Goal: Task Accomplishment & Management: Manage account settings

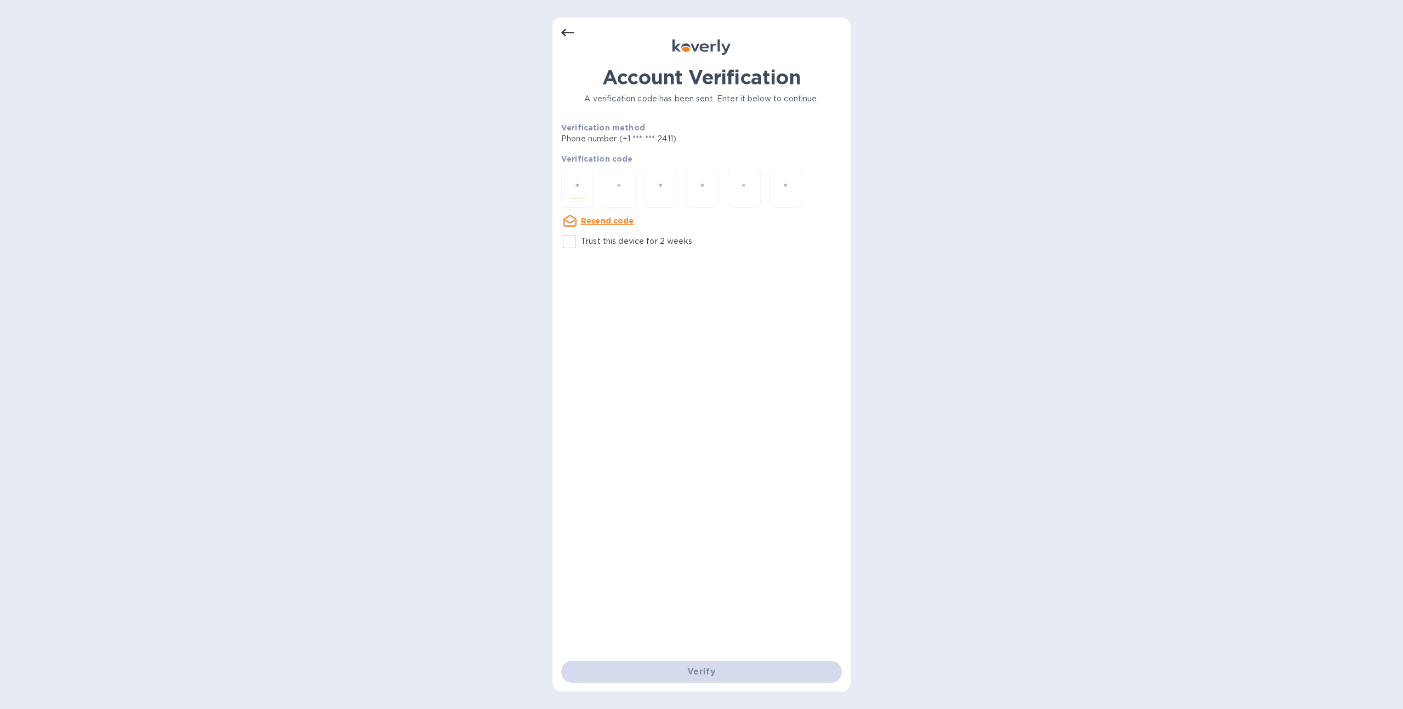
click at [575, 186] on input "number" at bounding box center [577, 188] width 14 height 20
type input "7"
type input "9"
type input "4"
type input "7"
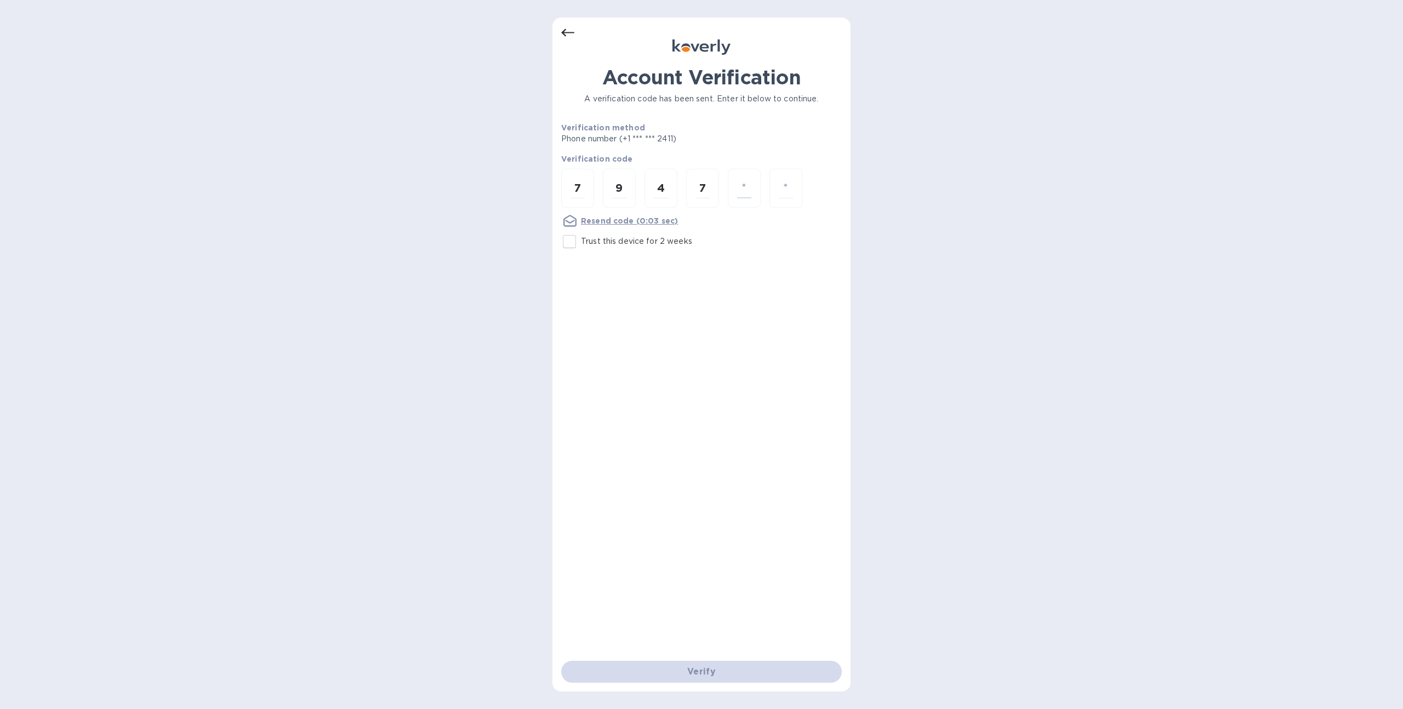
type input "9"
type input "6"
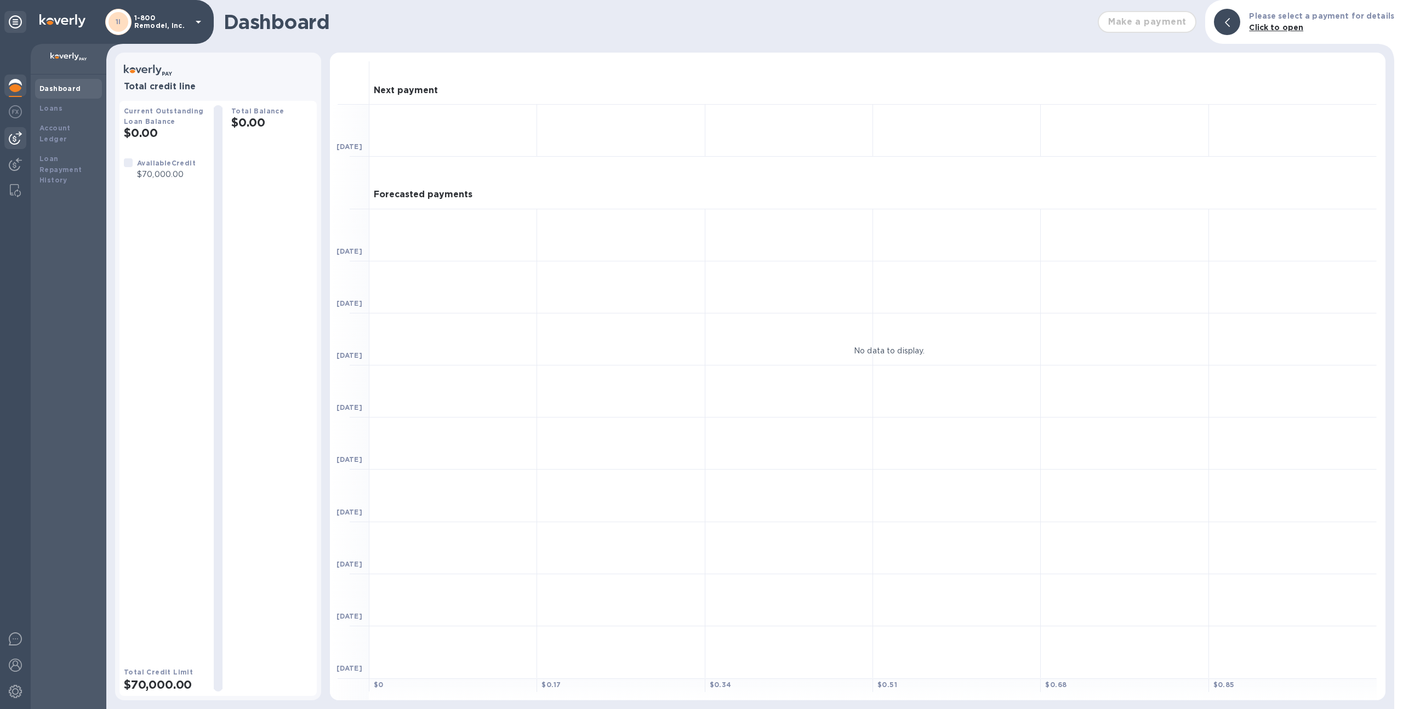
click at [19, 127] on div at bounding box center [15, 138] width 22 height 22
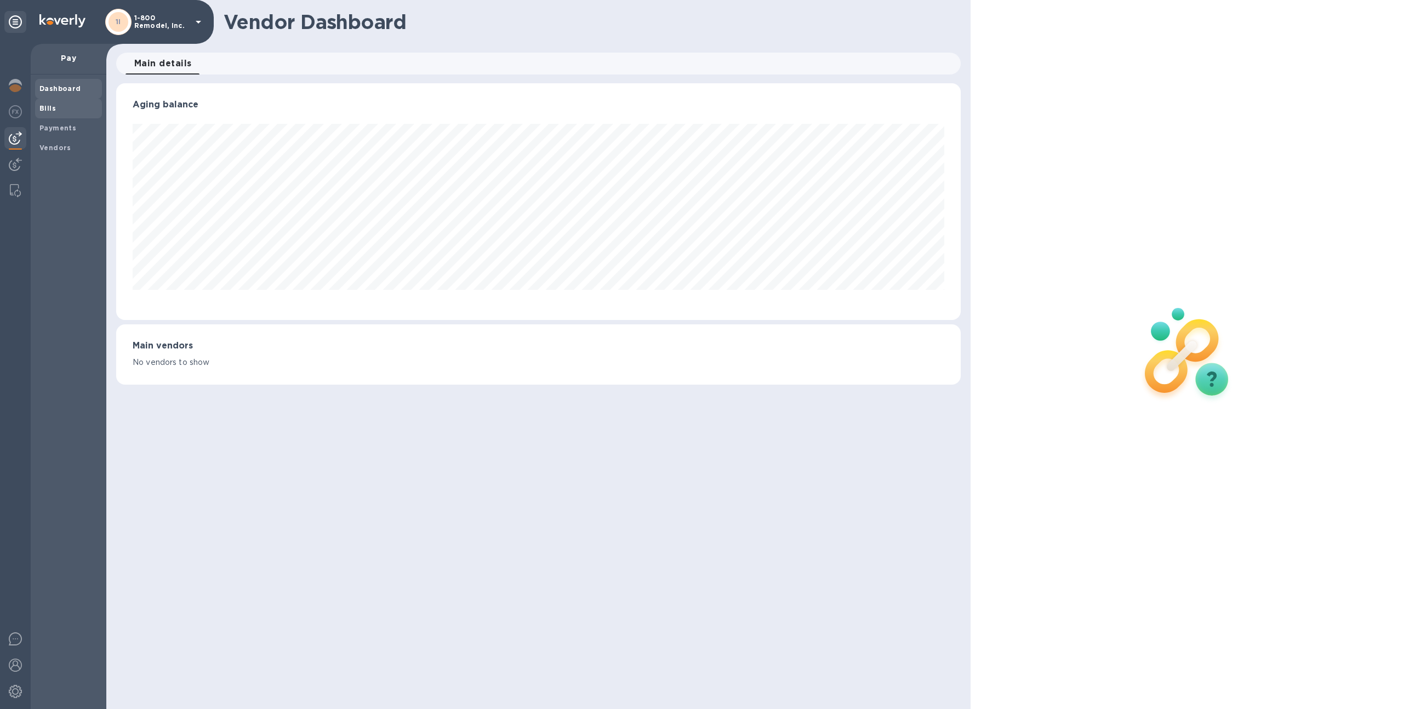
scroll to position [237, 845]
click at [162, 4] on div "1I 1-800 Remodel, Inc." at bounding box center [107, 22] width 214 height 44
click at [163, 19] on p "1-800 Remodel, Inc." at bounding box center [161, 21] width 55 height 15
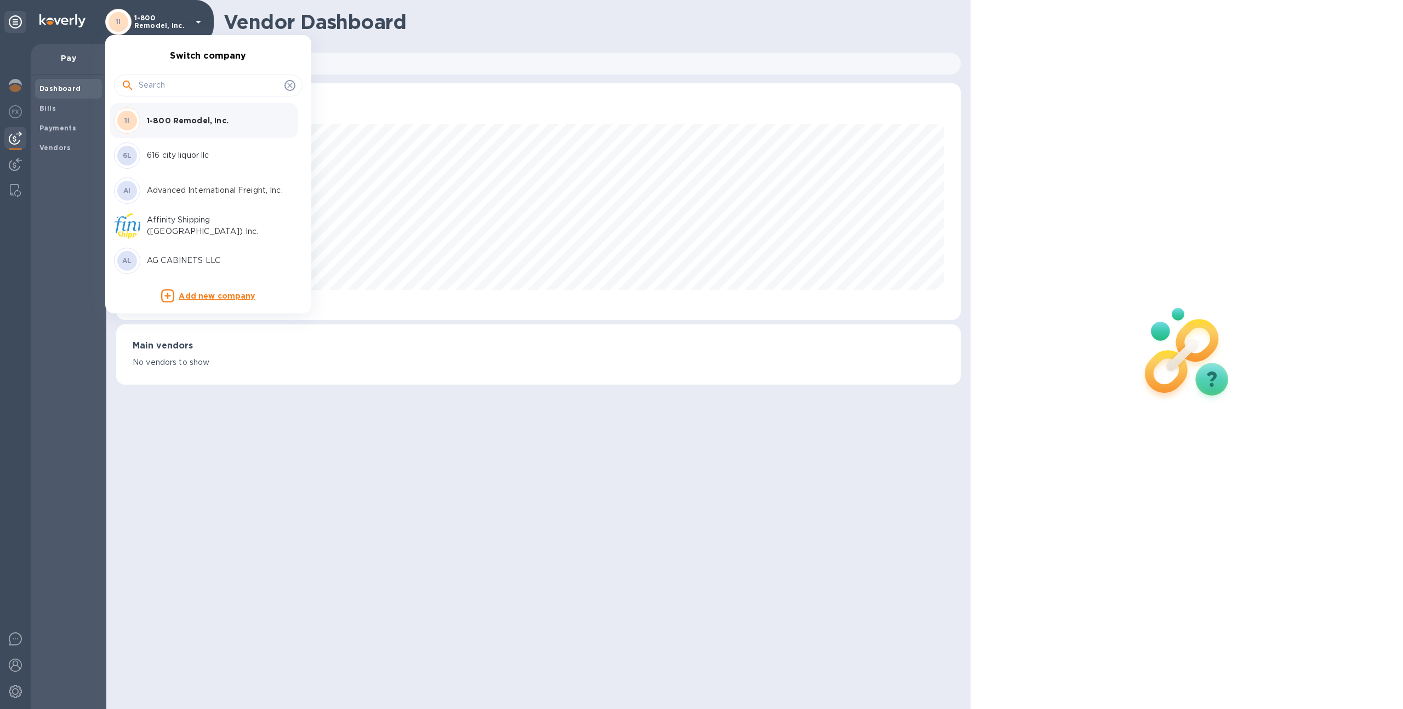
click at [179, 92] on input "text" at bounding box center [209, 85] width 141 height 16
type input "remmy"
click at [179, 113] on div "RI Remmy INC" at bounding box center [199, 120] width 171 height 26
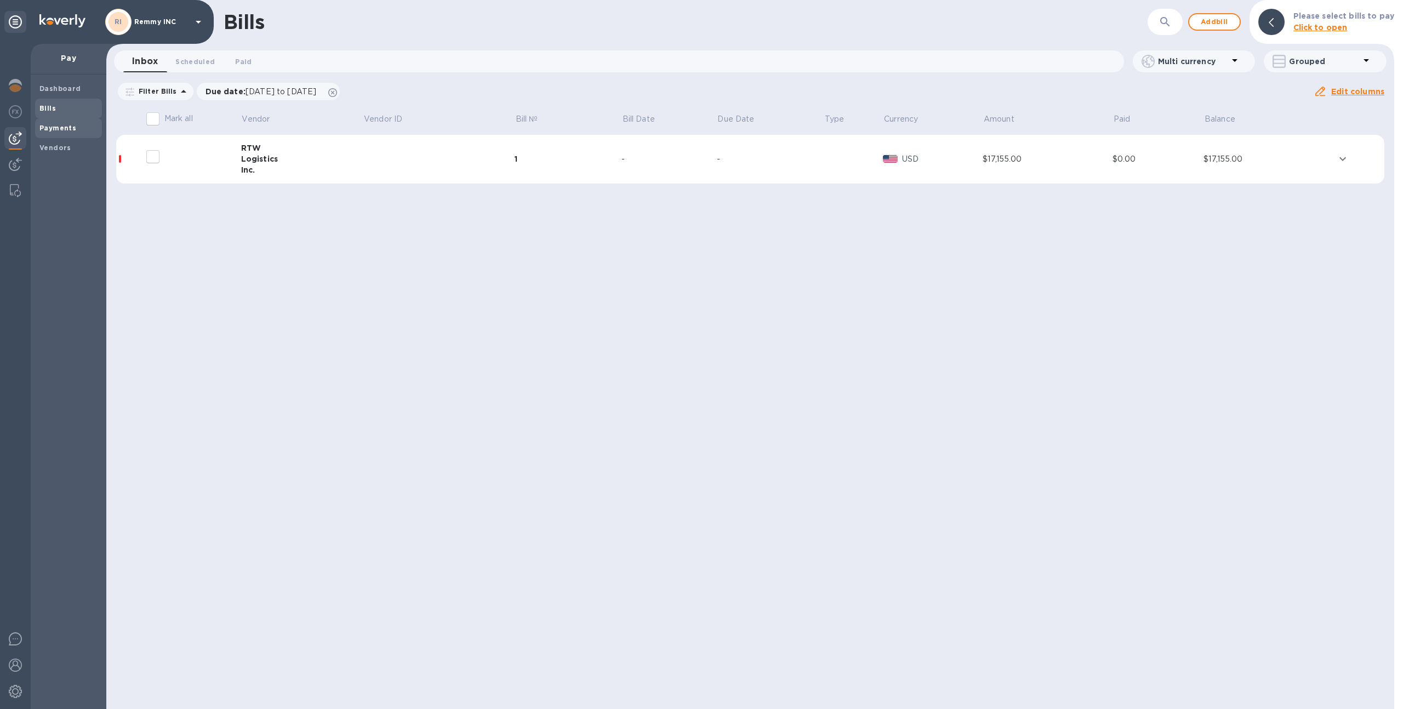
click at [58, 126] on b "Payments" at bounding box center [57, 128] width 37 height 8
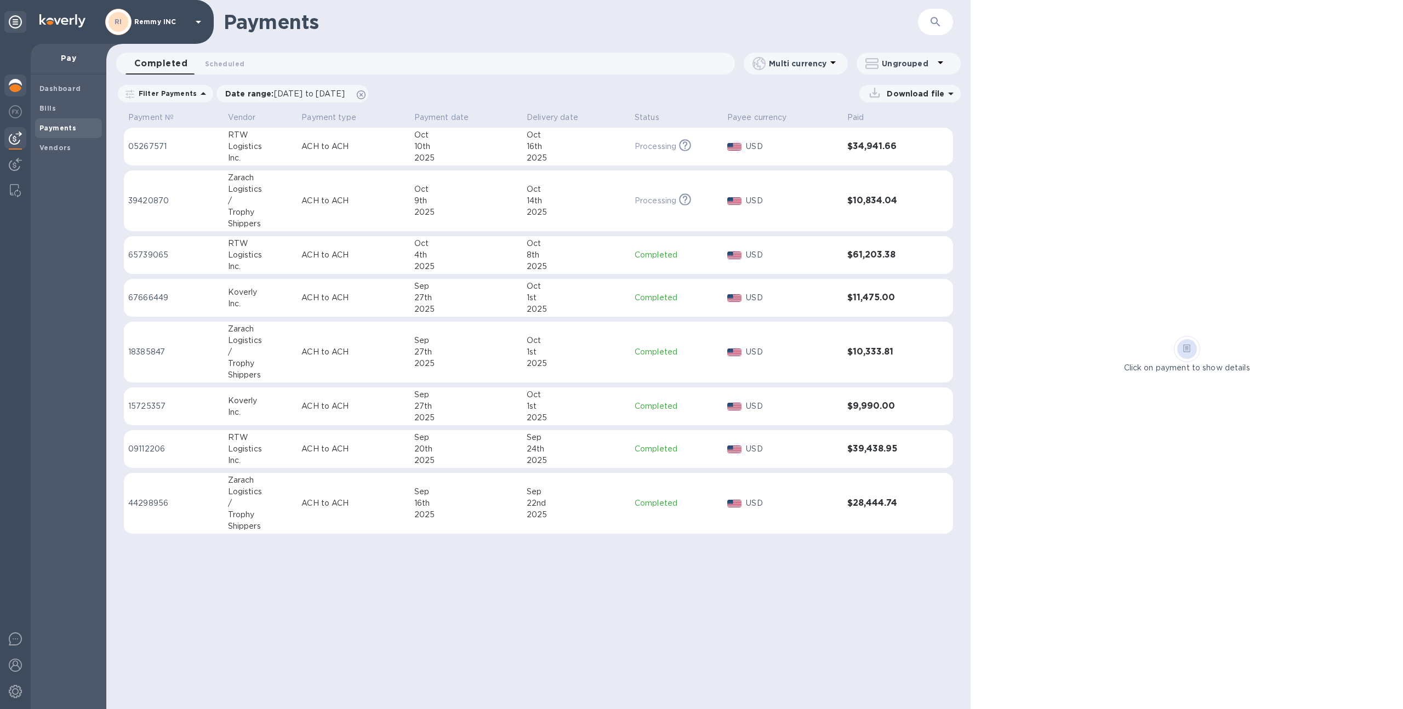
click at [12, 87] on img at bounding box center [15, 85] width 13 height 13
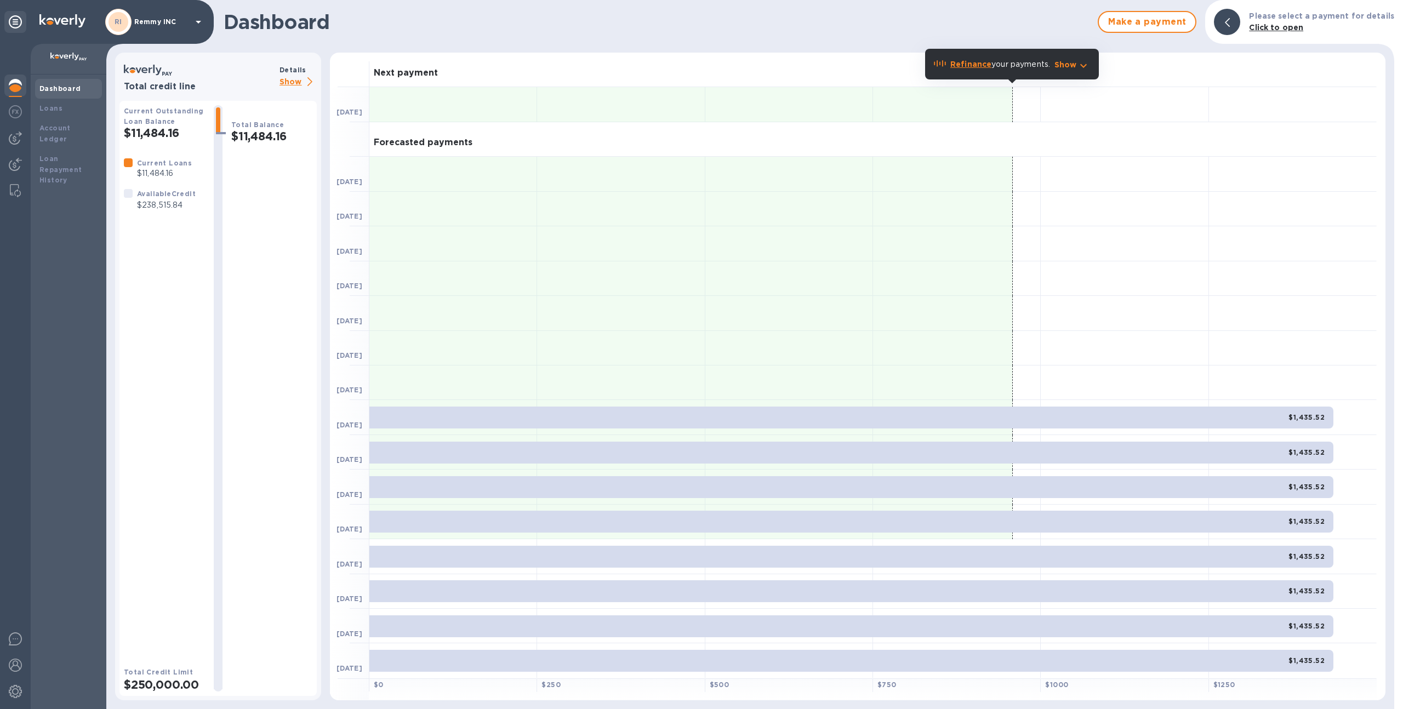
click at [286, 81] on p "Show" at bounding box center [297, 83] width 37 height 14
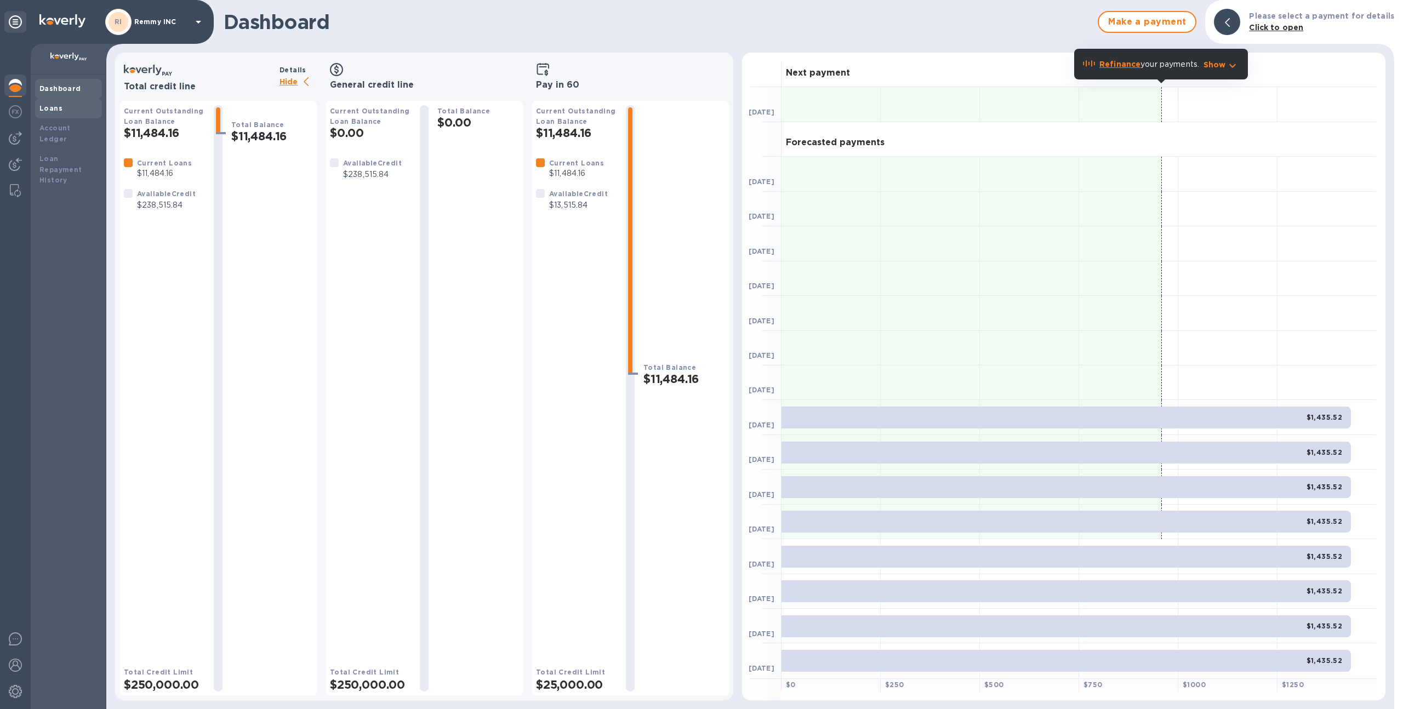
click at [60, 116] on div "Loans" at bounding box center [68, 109] width 67 height 20
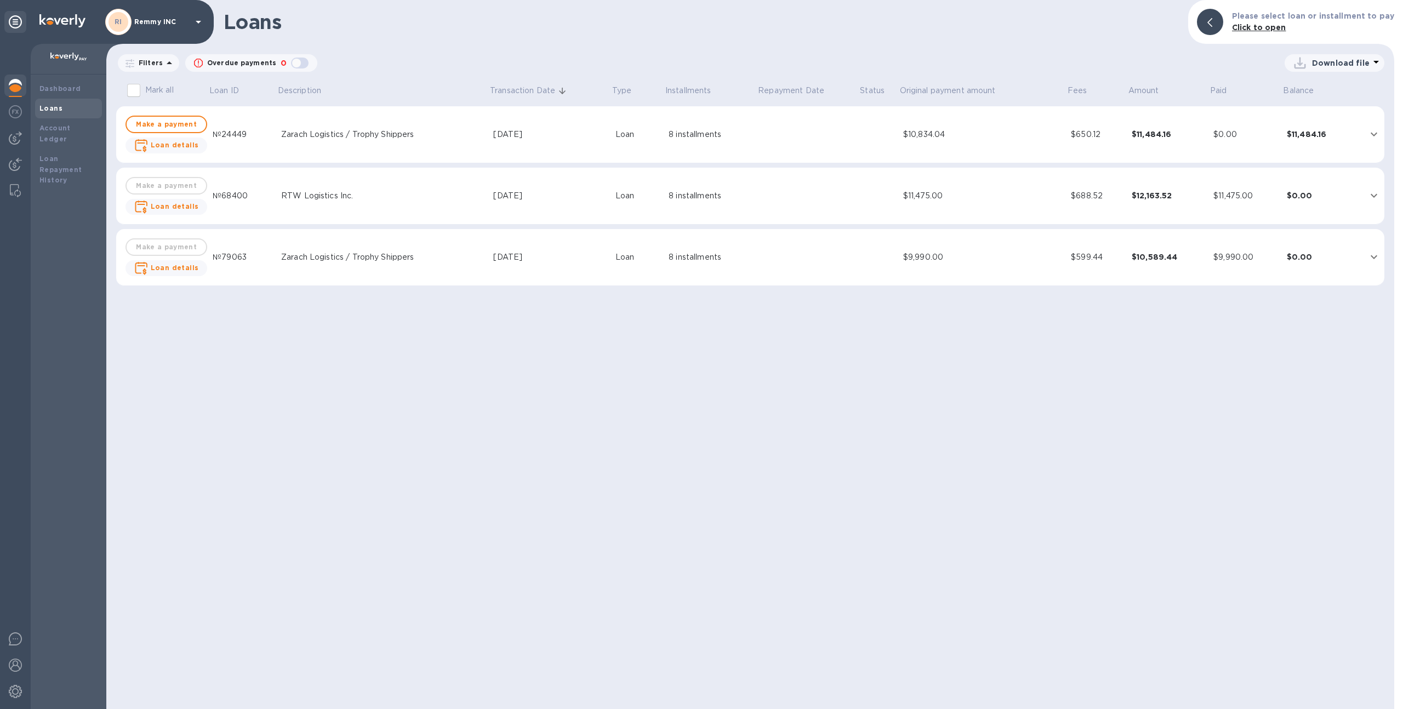
click at [316, 140] on div "Zarach Logistics / Trophy Shippers" at bounding box center [382, 135] width 203 height 12
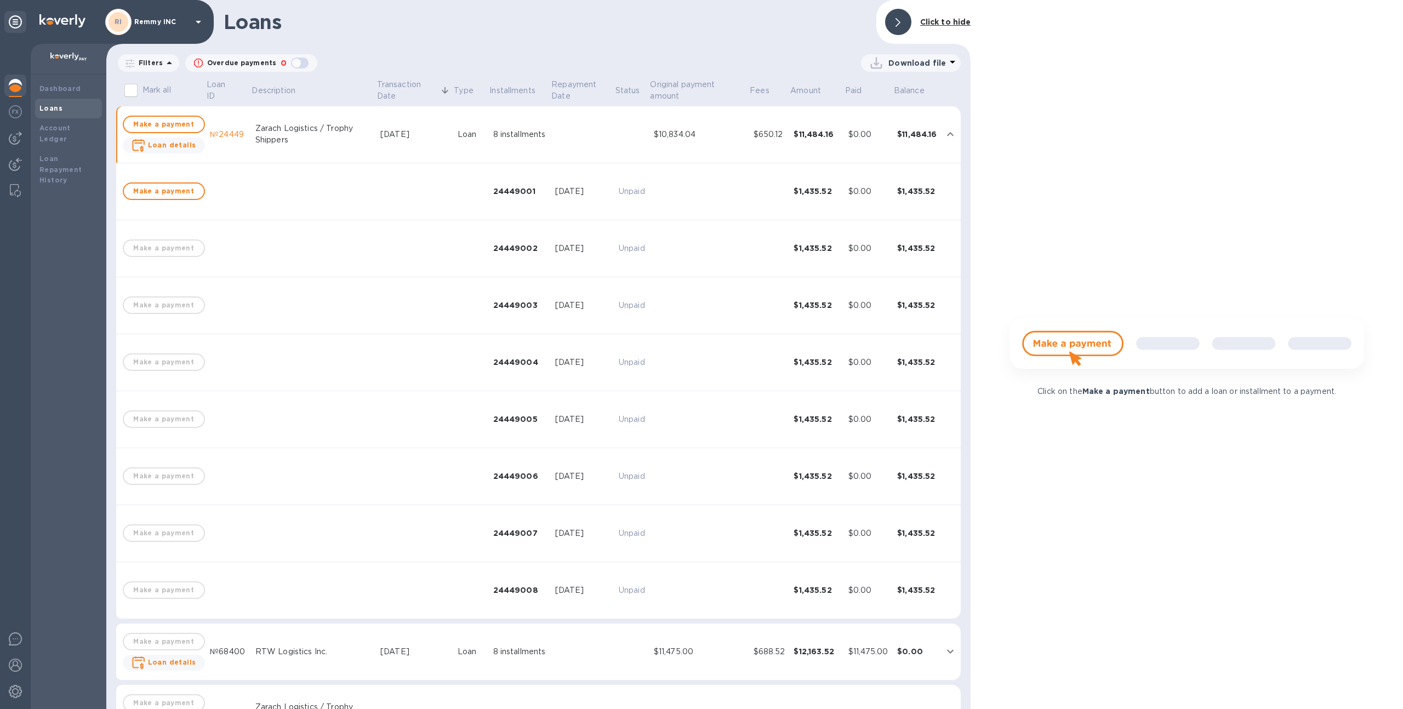
click at [147, 34] on div "RI Remmy INC" at bounding box center [155, 22] width 100 height 26
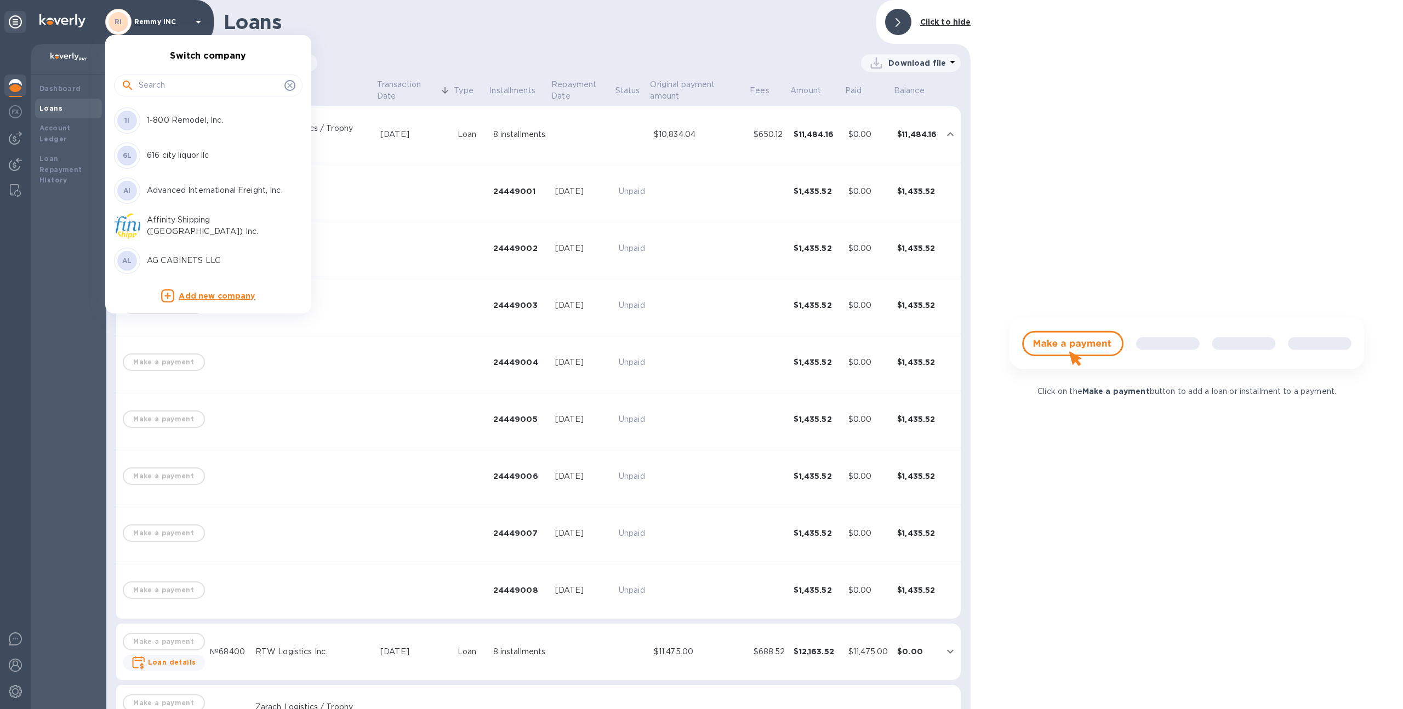
click at [162, 78] on input "text" at bounding box center [209, 85] width 141 height 16
type input "my"
click at [170, 146] on div "ME Myra Enterprises" at bounding box center [199, 155] width 171 height 26
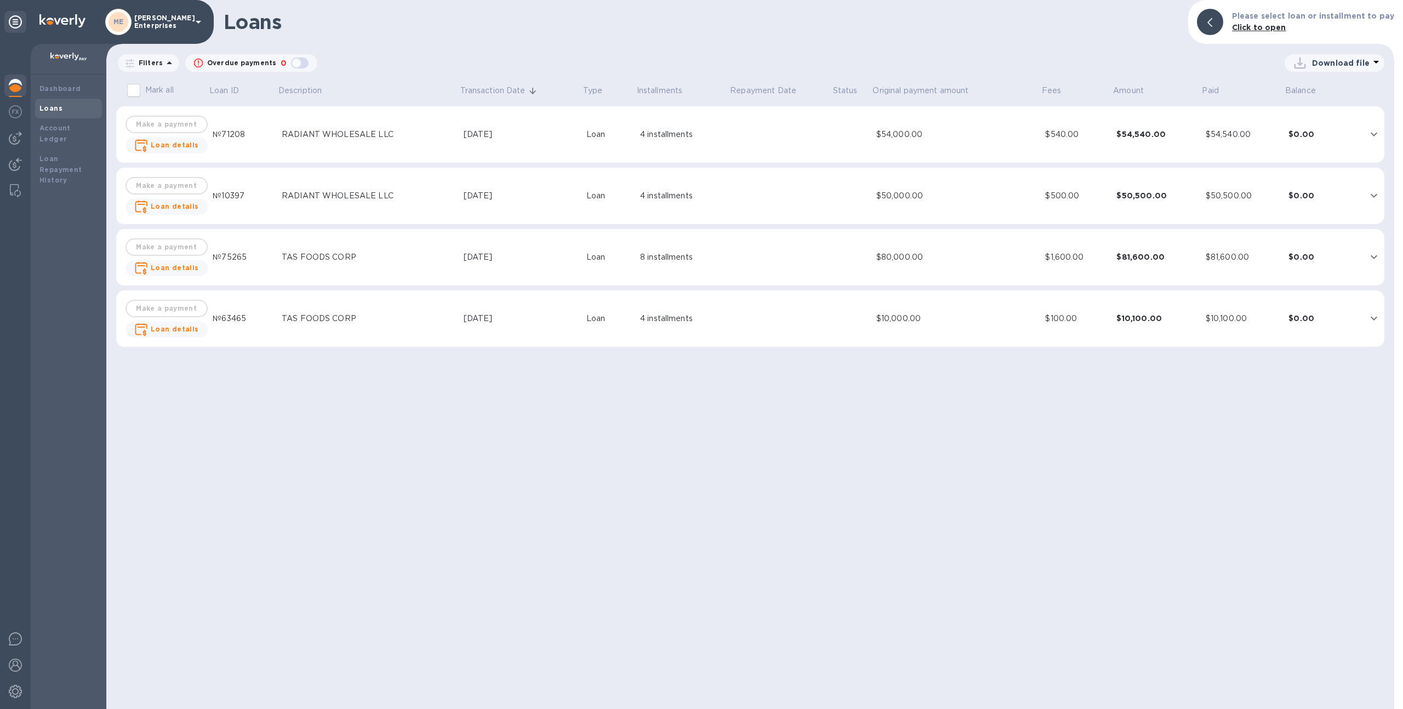
click at [539, 147] on td "[DATE]" at bounding box center [520, 134] width 123 height 57
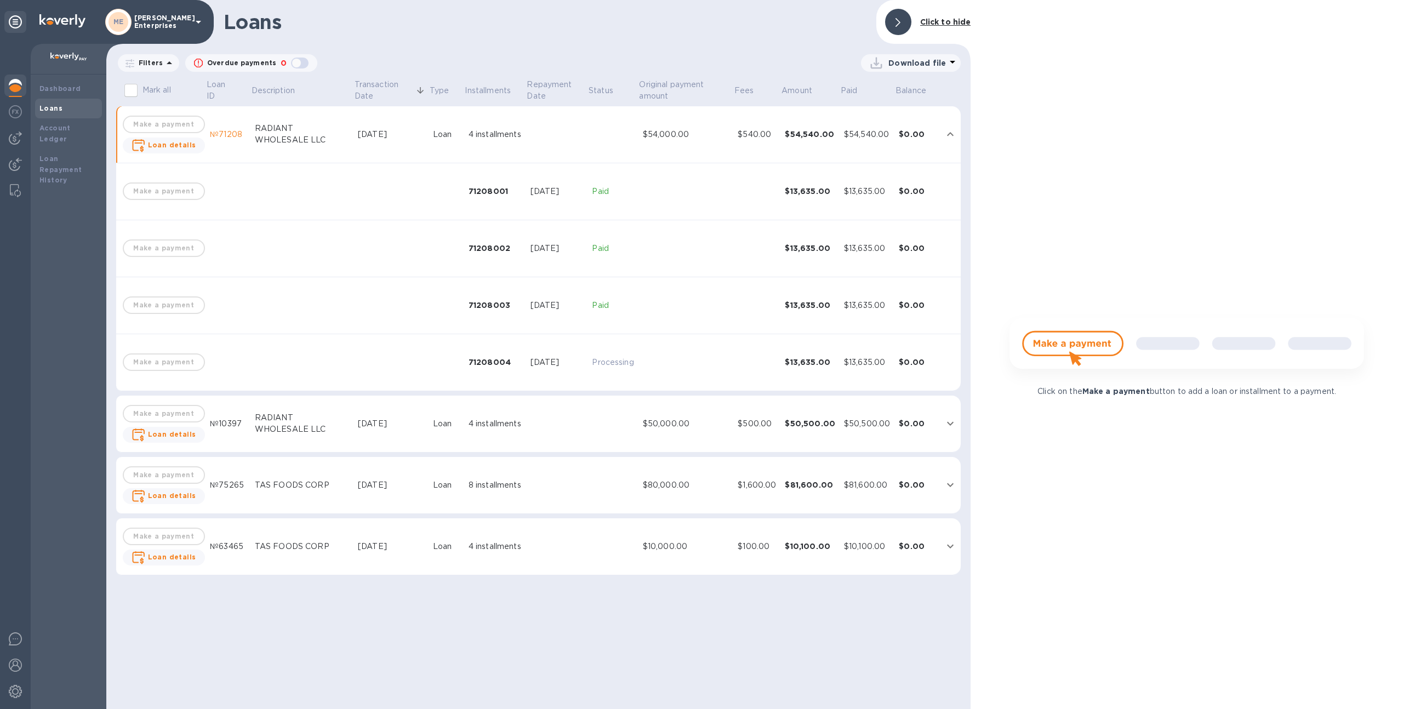
click at [13, 93] on div at bounding box center [15, 87] width 22 height 24
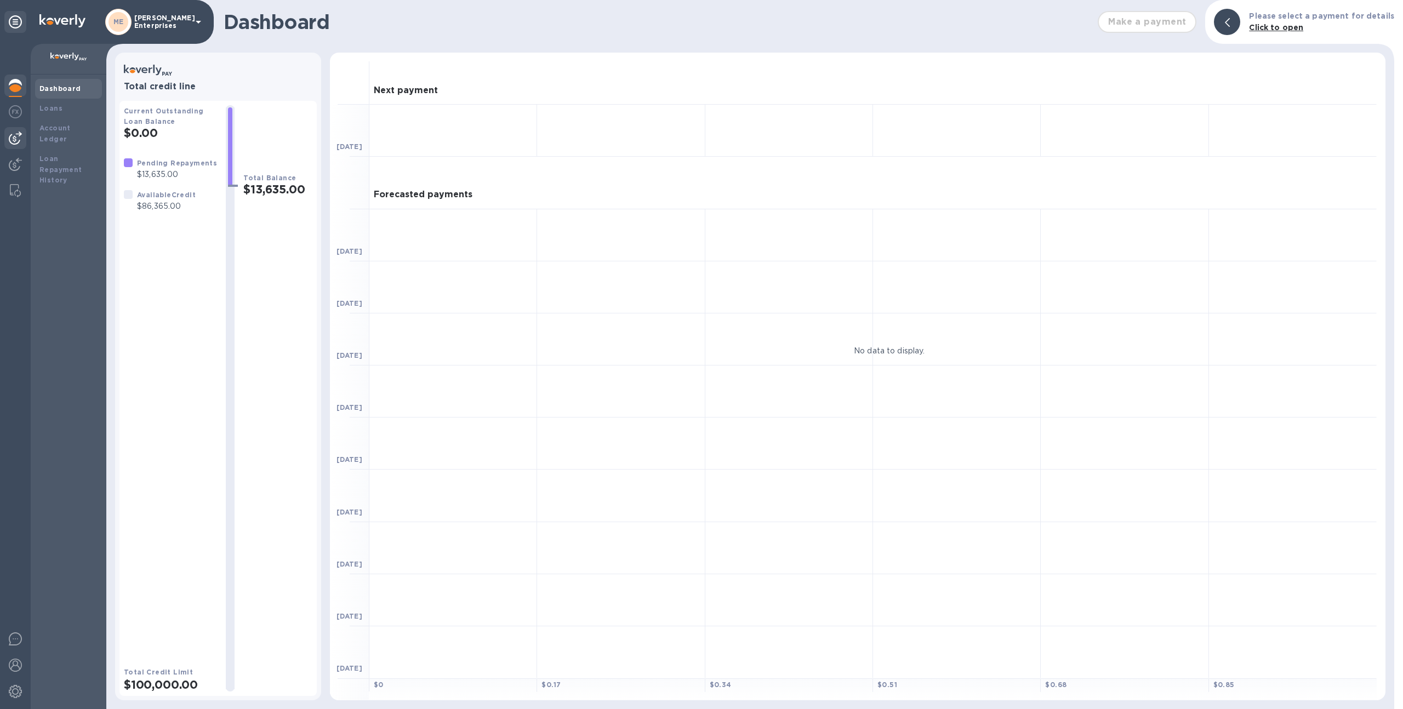
click at [18, 135] on img at bounding box center [15, 138] width 13 height 13
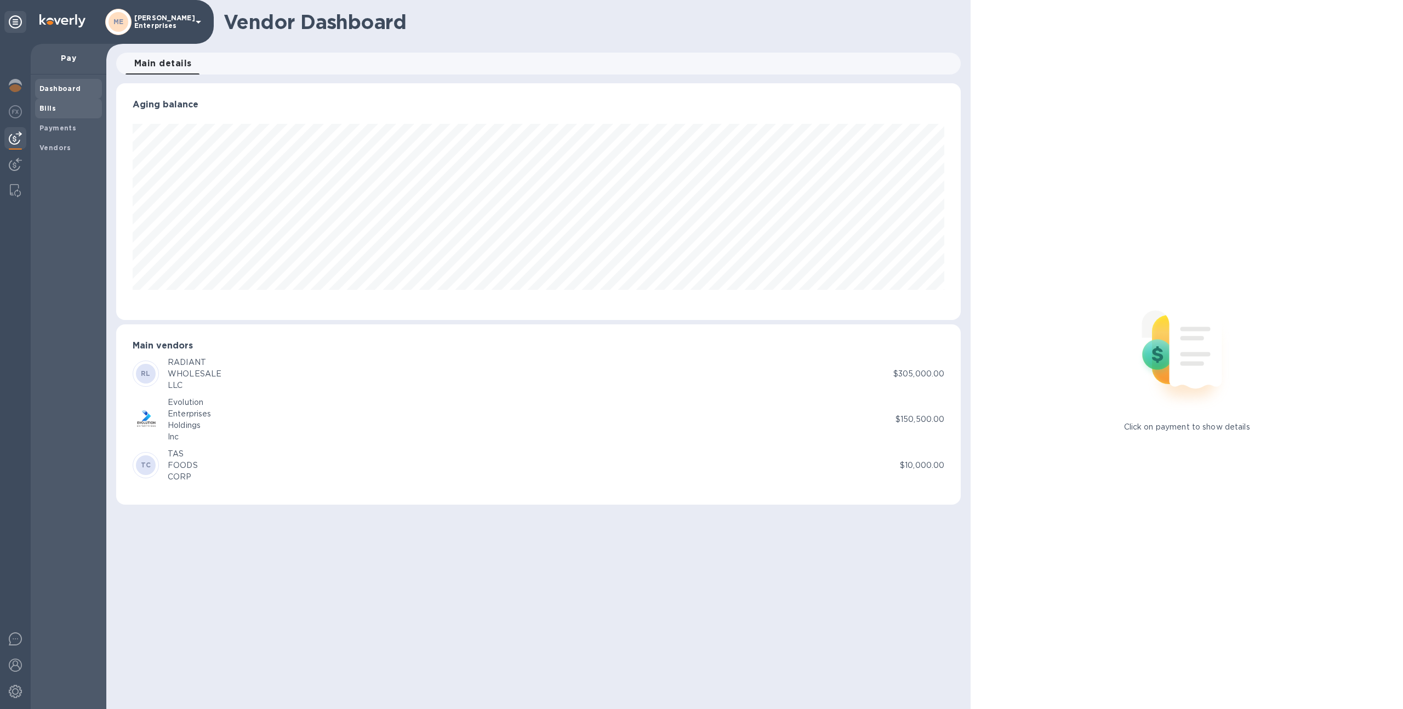
scroll to position [237, 845]
click at [78, 105] on span "Bills" at bounding box center [68, 108] width 58 height 11
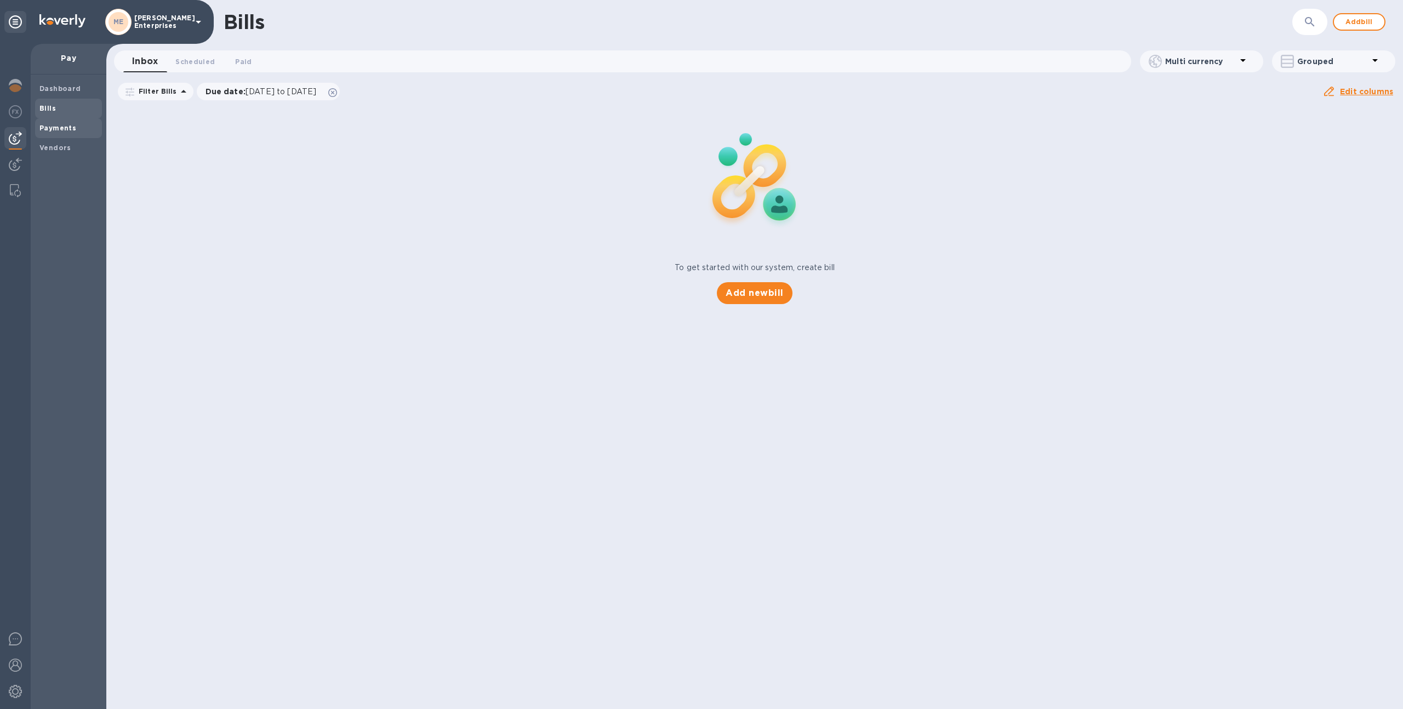
click at [81, 130] on span "Payments" at bounding box center [68, 128] width 58 height 11
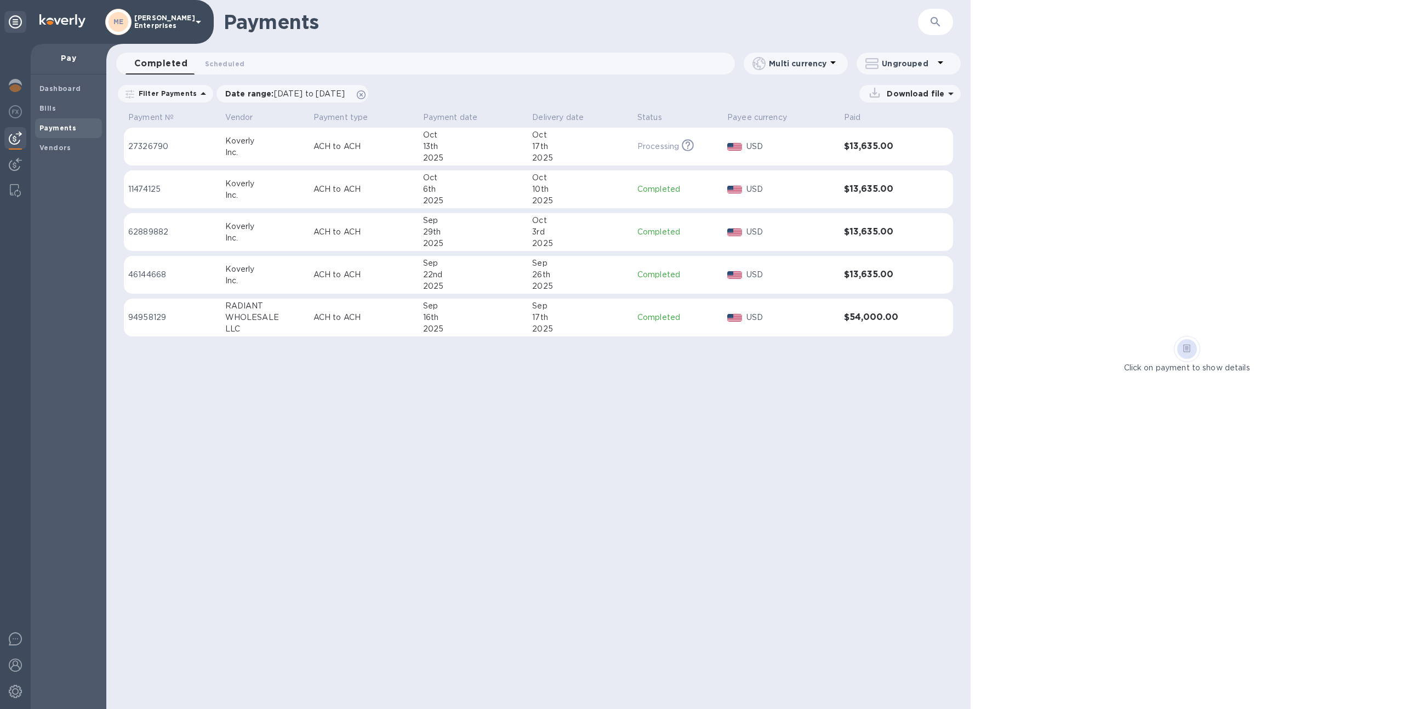
click at [296, 144] on div "Koverly" at bounding box center [264, 141] width 79 height 12
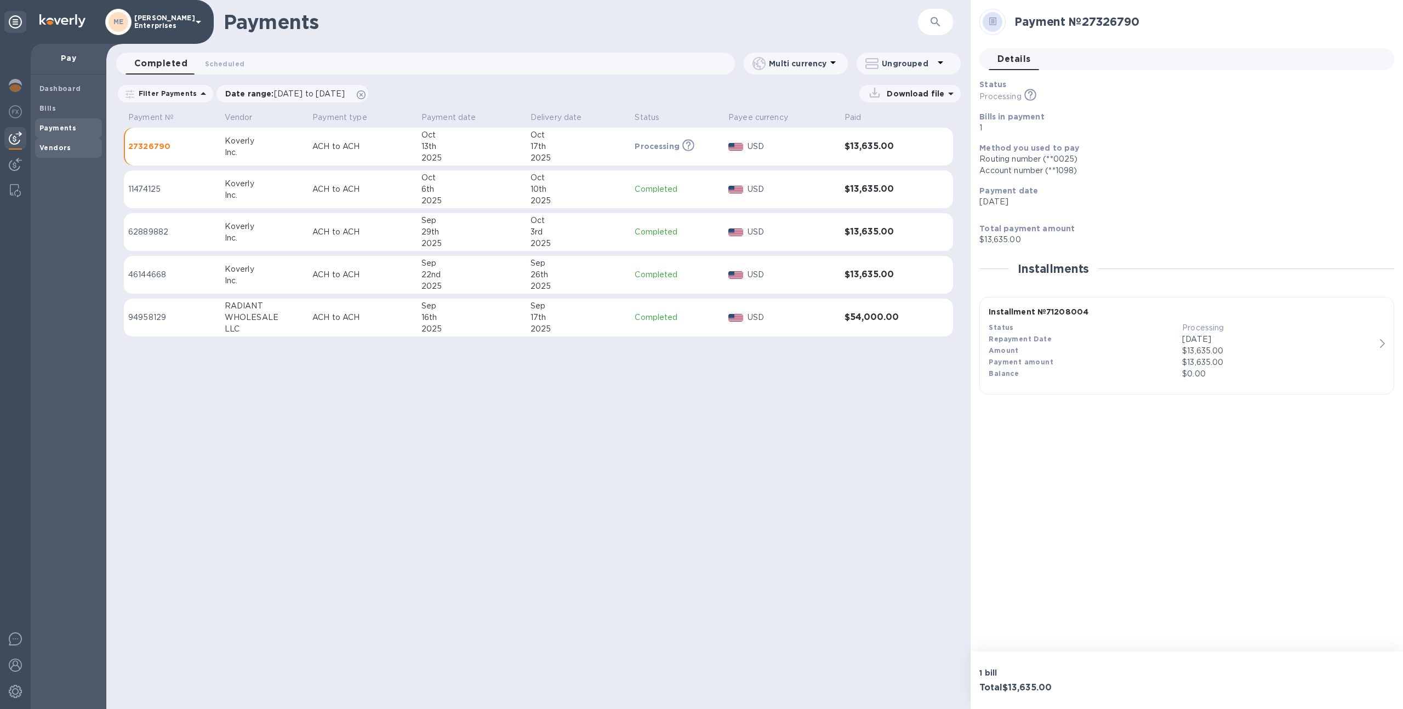
click at [50, 147] on b "Vendors" at bounding box center [55, 148] width 32 height 8
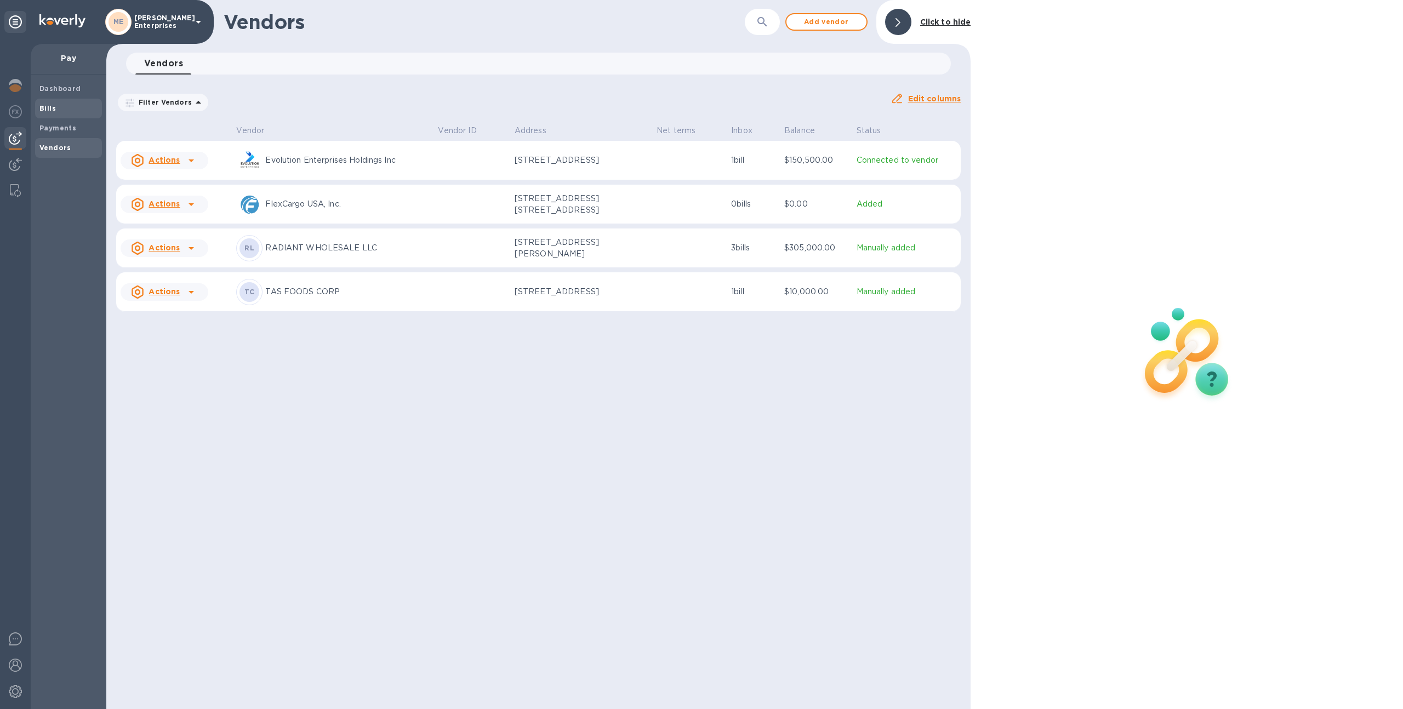
click at [61, 106] on span "Bills" at bounding box center [68, 108] width 58 height 11
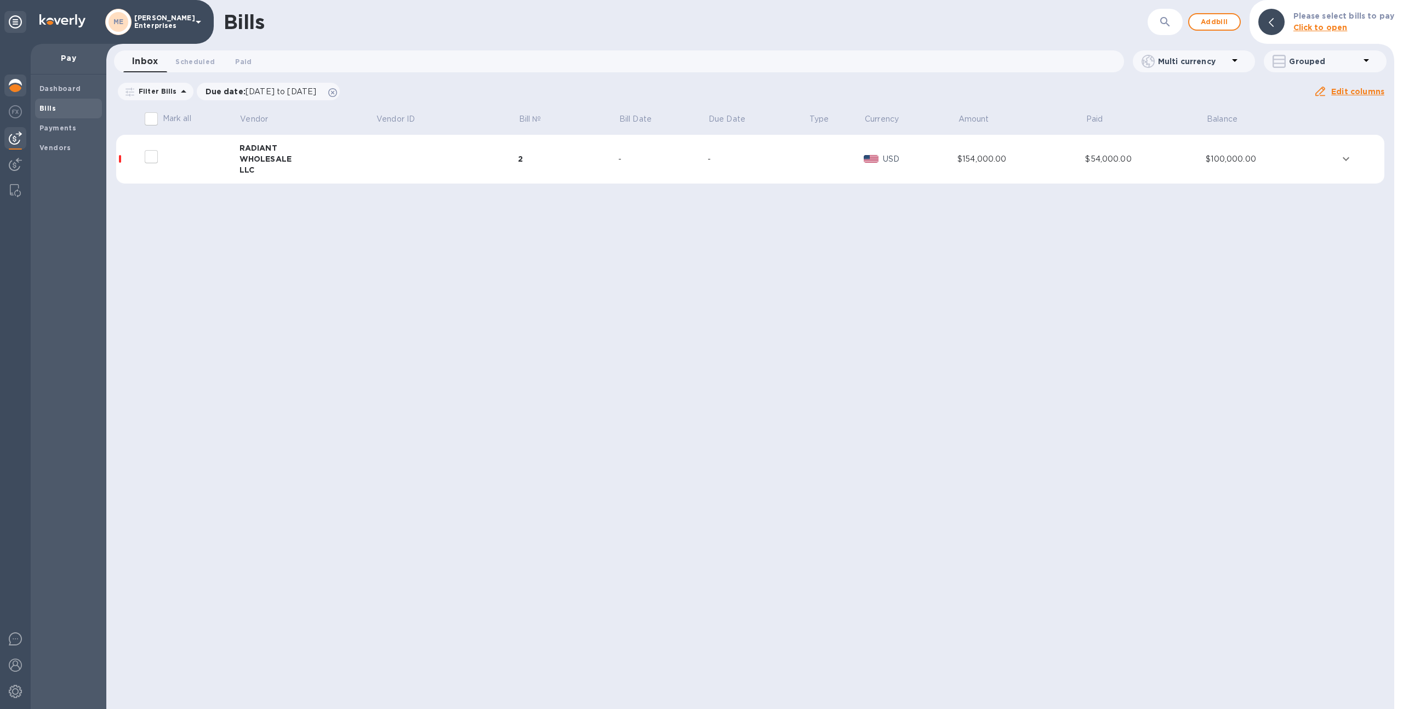
click at [16, 87] on img at bounding box center [15, 85] width 13 height 13
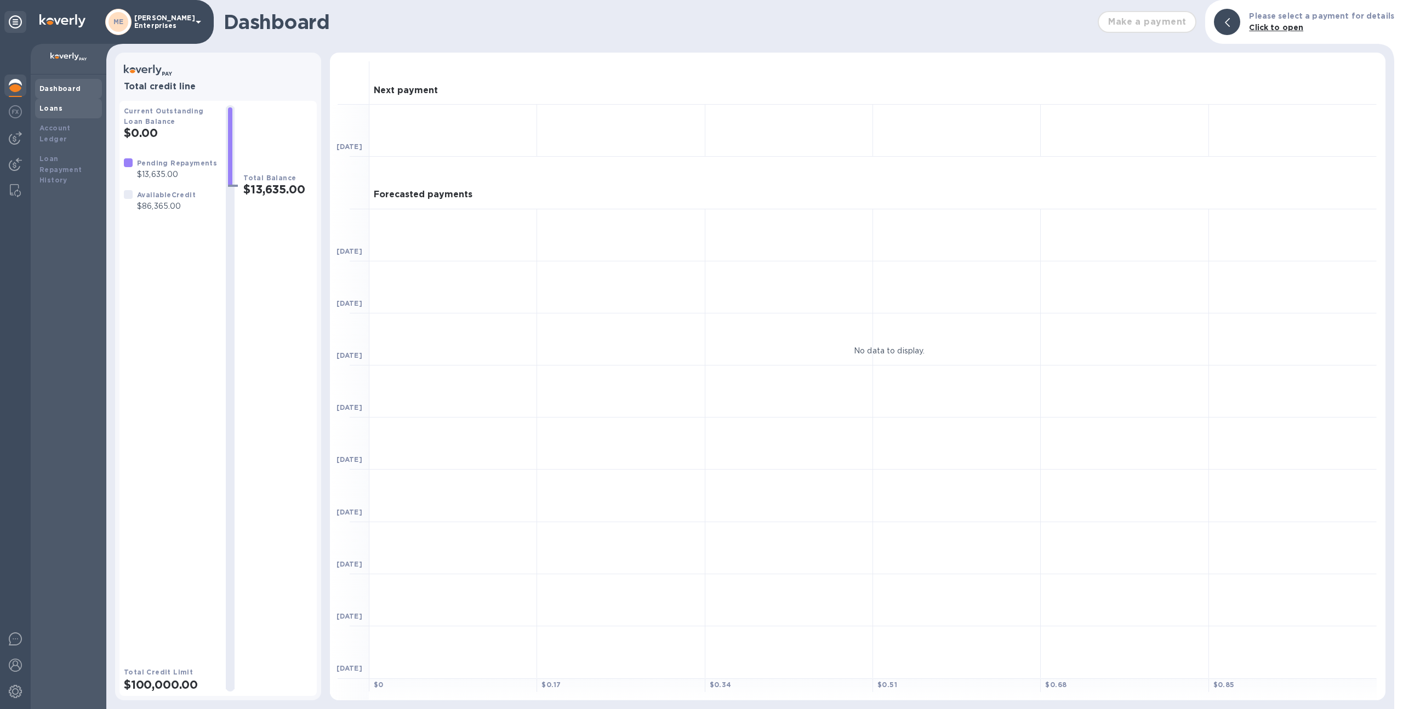
click at [62, 109] on div "Loans" at bounding box center [68, 108] width 58 height 11
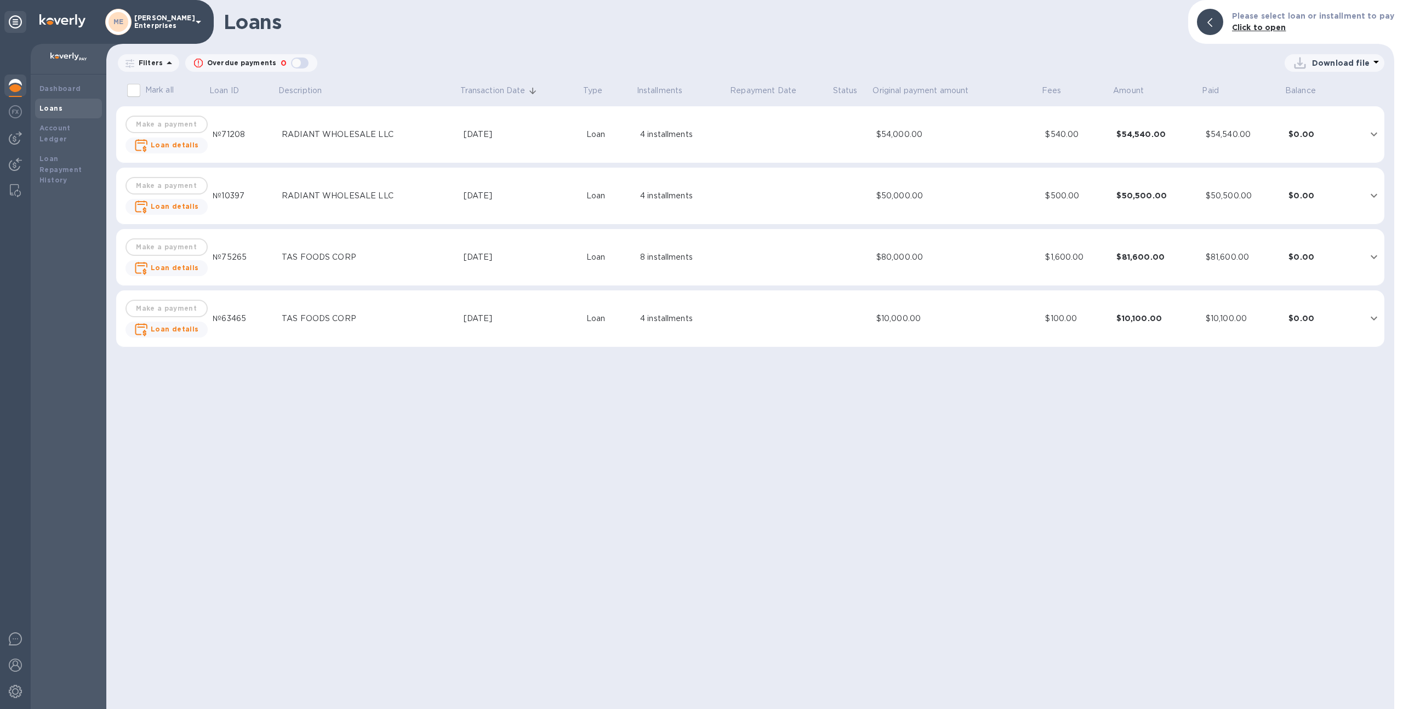
click at [729, 205] on td at bounding box center [780, 196] width 103 height 57
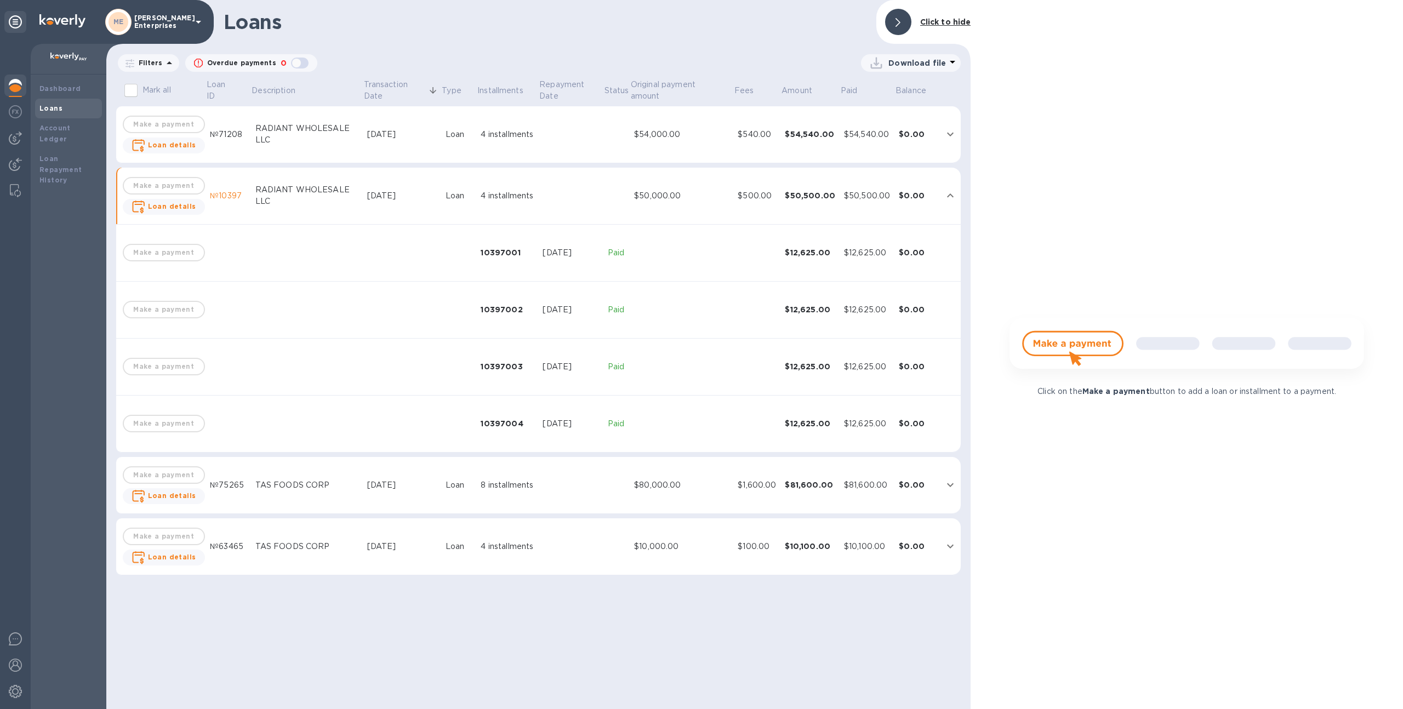
click at [715, 489] on div "$80,000.00" at bounding box center [681, 485] width 95 height 12
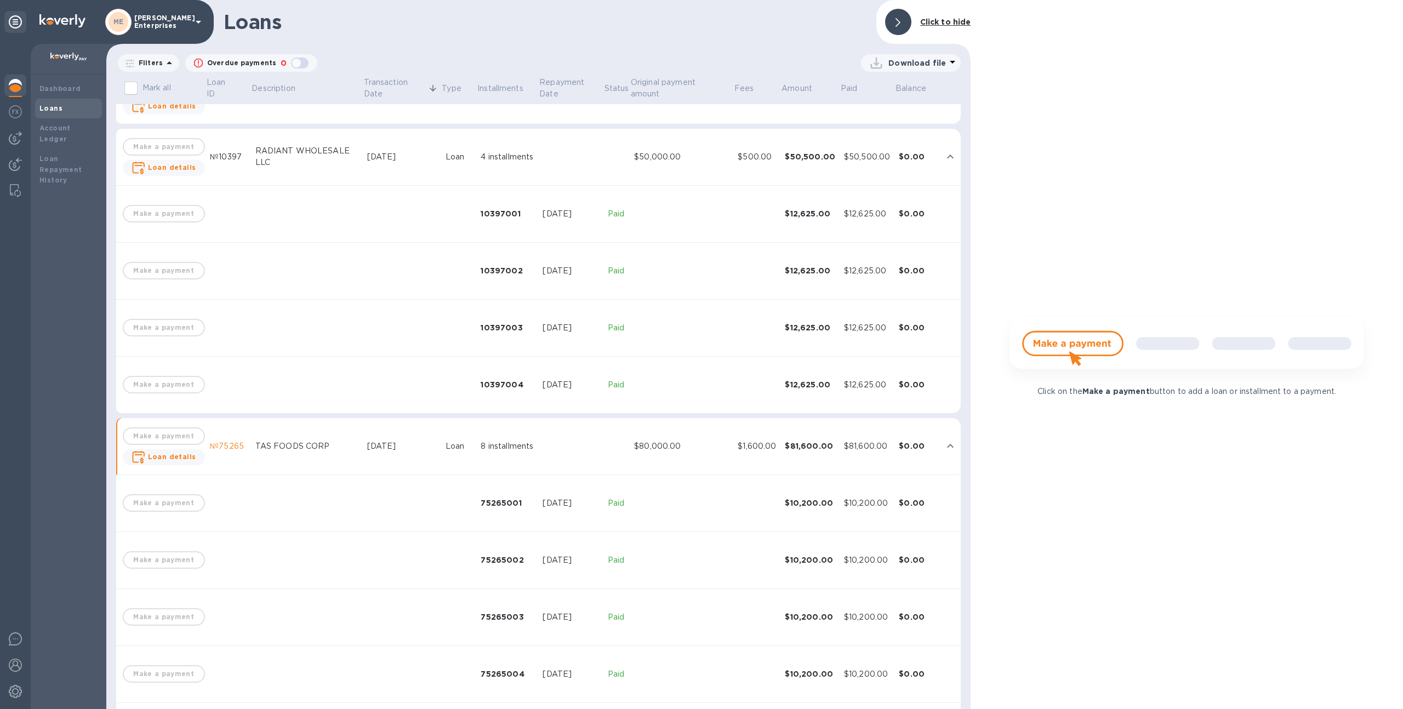
scroll to position [331, 0]
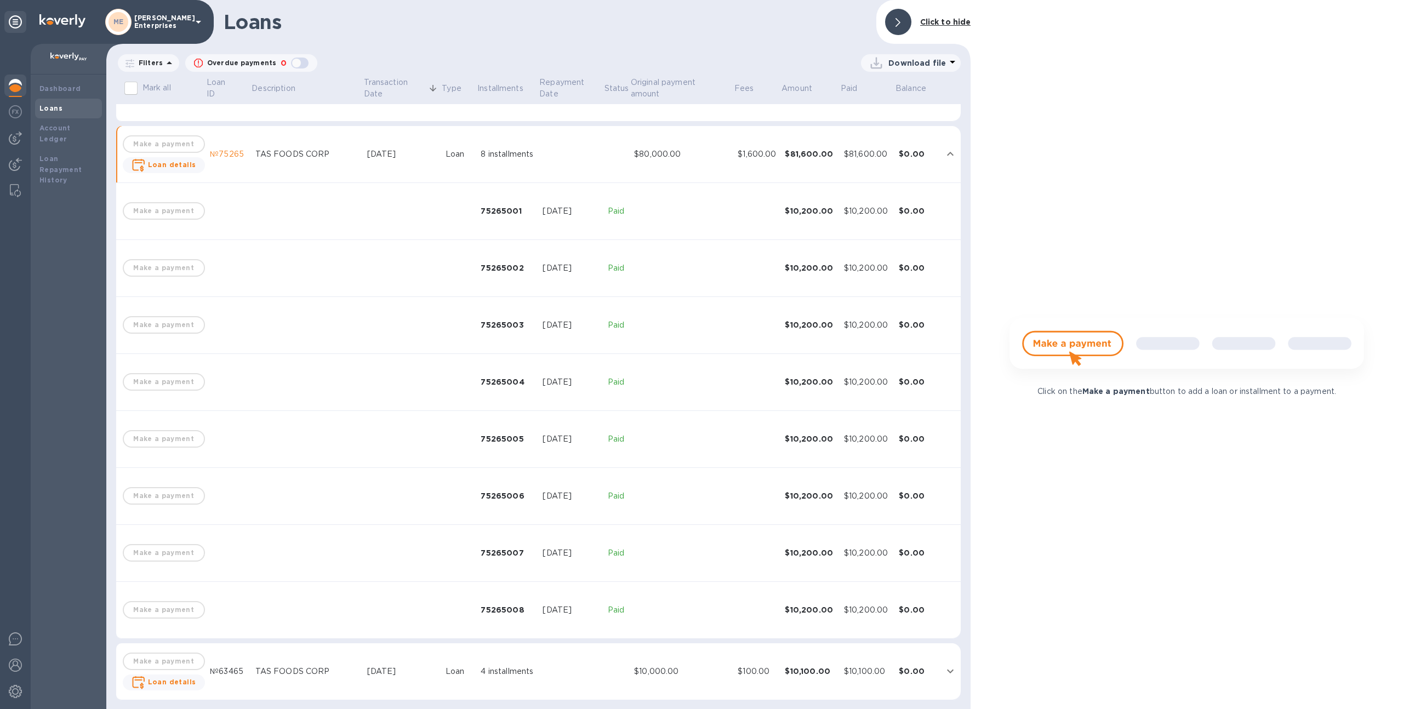
click at [704, 656] on td "$10,000.00" at bounding box center [682, 671] width 104 height 57
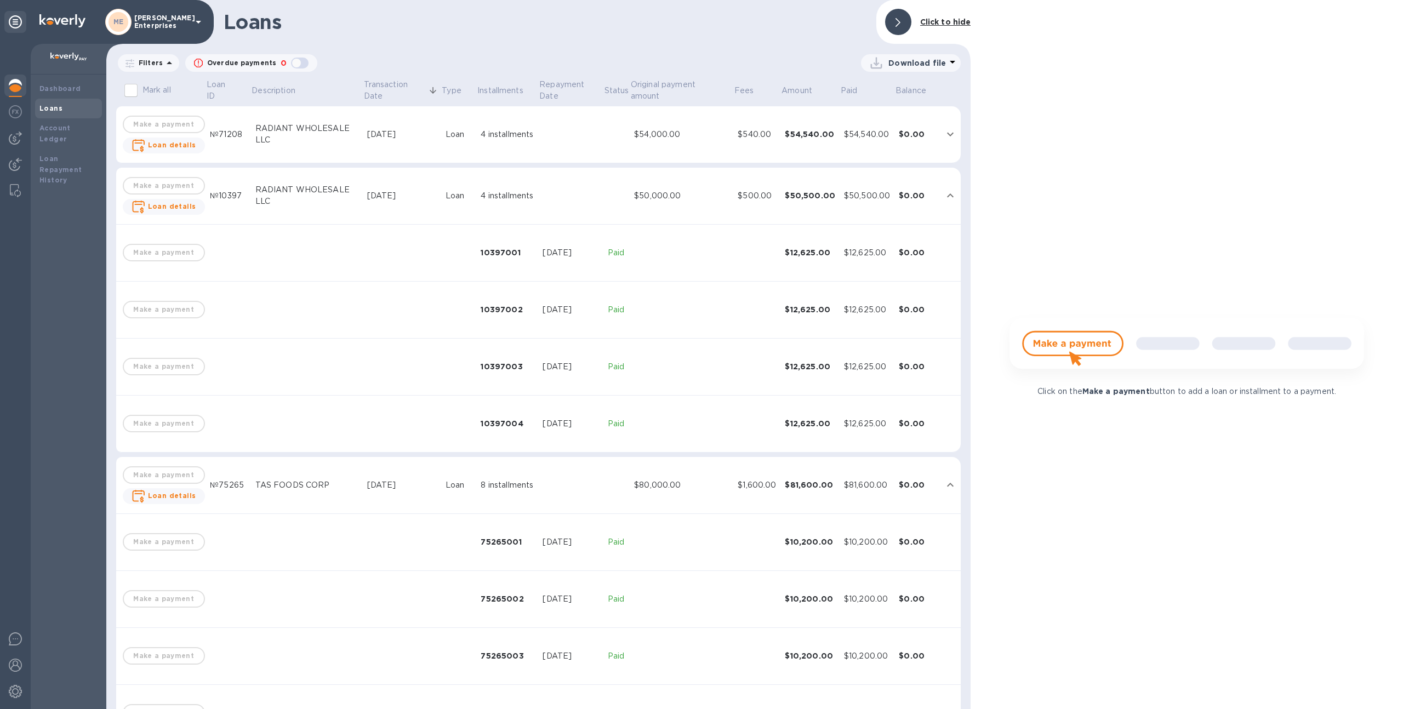
click at [24, 87] on div at bounding box center [15, 87] width 22 height 24
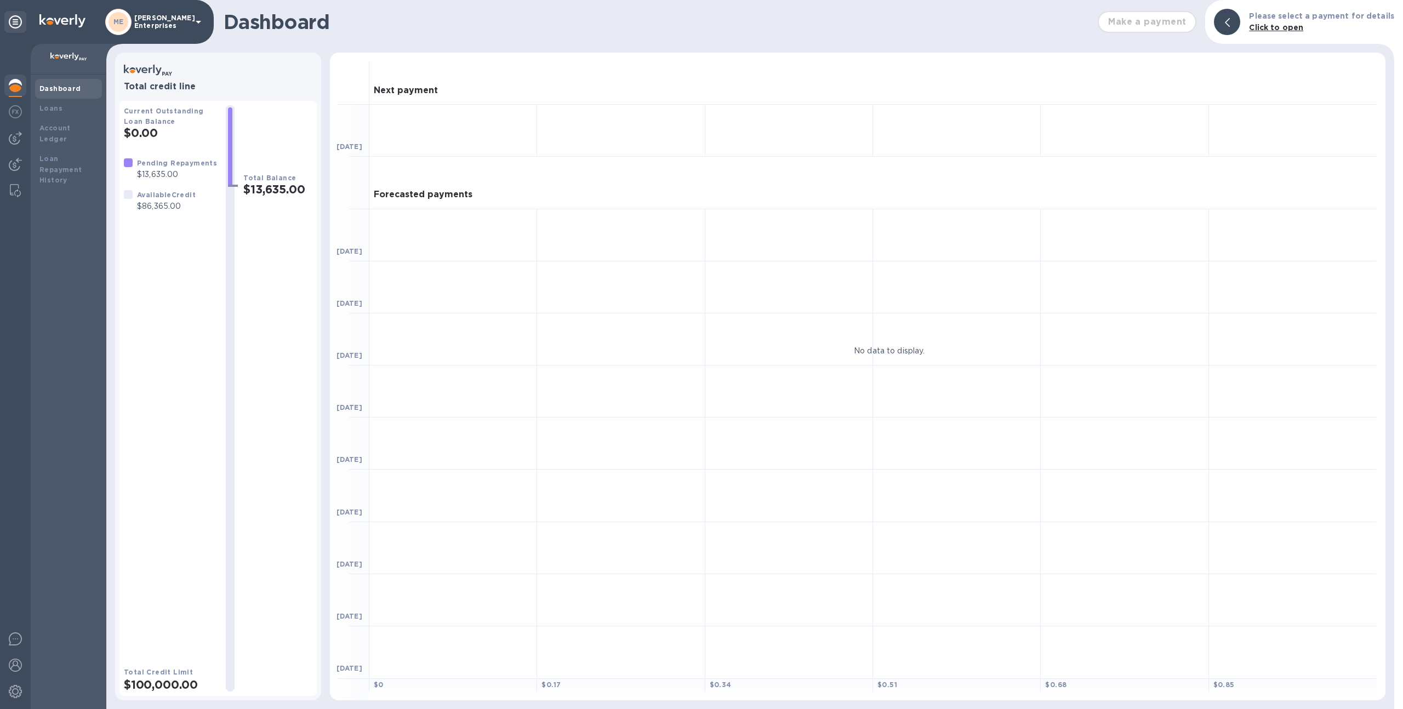
click at [244, 175] on b "Total Balance" at bounding box center [269, 178] width 53 height 8
click at [68, 106] on div "Loans" at bounding box center [68, 108] width 58 height 11
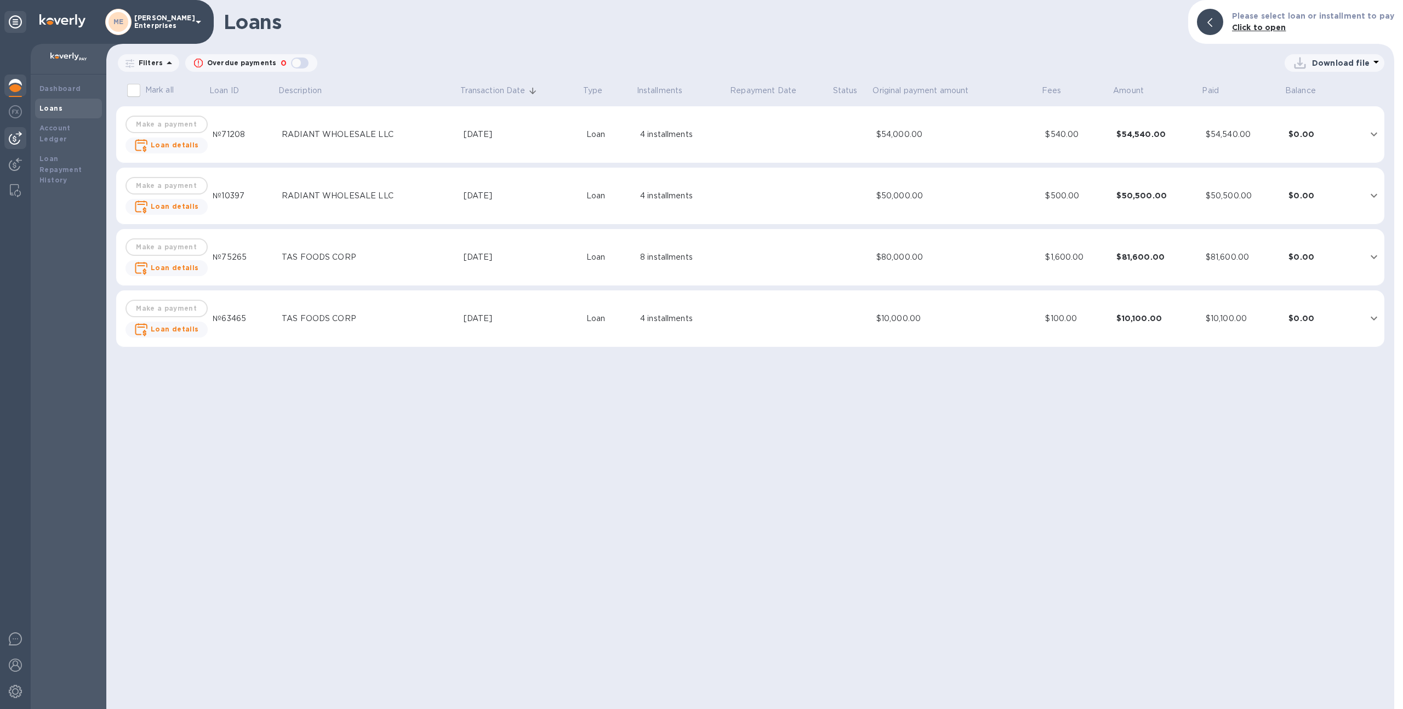
click at [12, 140] on img at bounding box center [15, 138] width 13 height 13
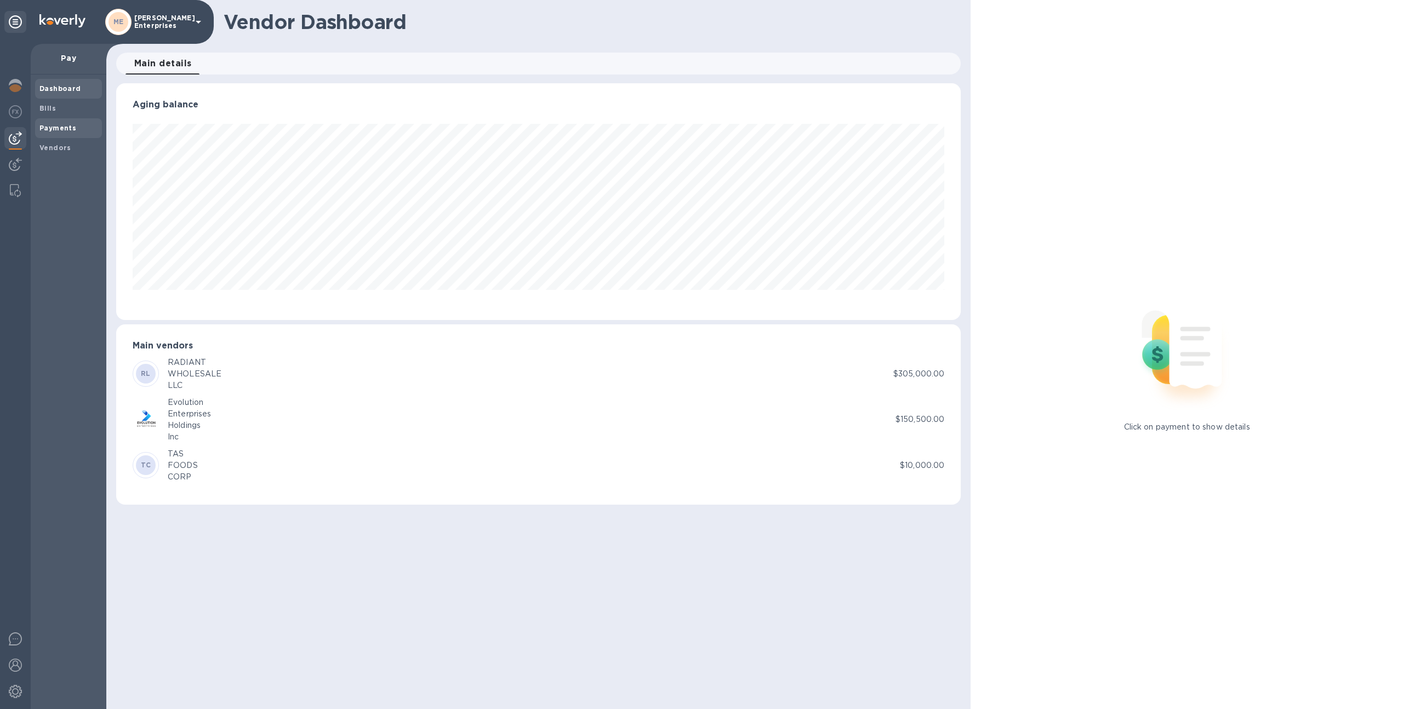
scroll to position [237, 845]
click at [50, 110] on b "Bills" at bounding box center [47, 108] width 16 height 8
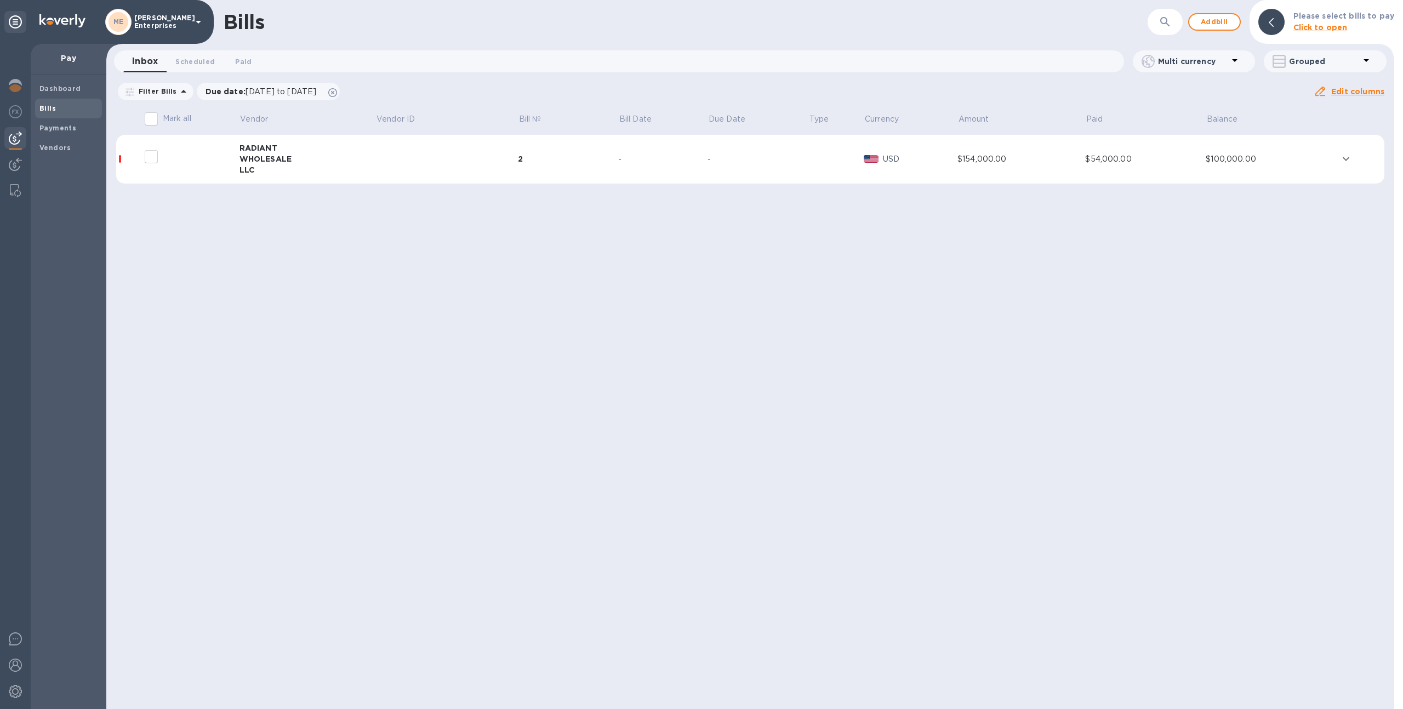
click at [233, 173] on td at bounding box center [191, 159] width 98 height 49
click at [456, 173] on td at bounding box center [446, 159] width 142 height 49
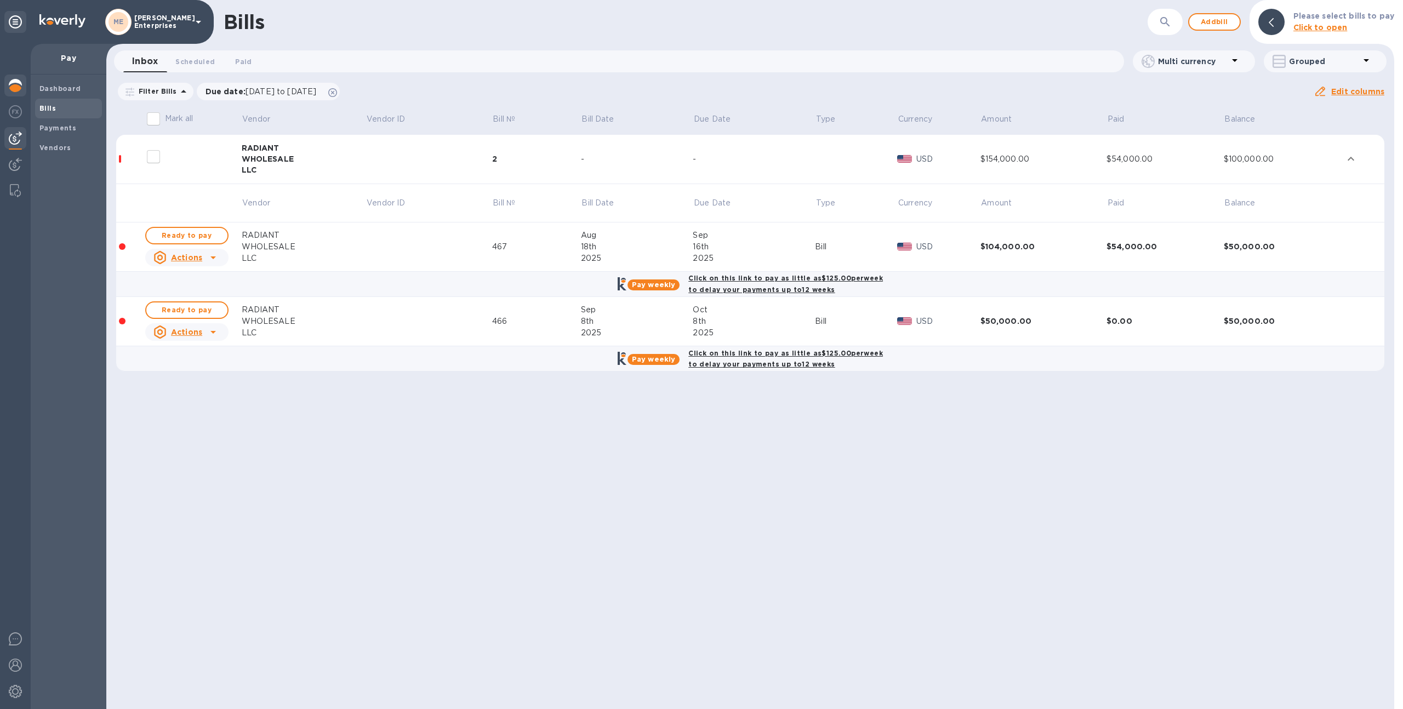
click at [18, 83] on img at bounding box center [15, 85] width 13 height 13
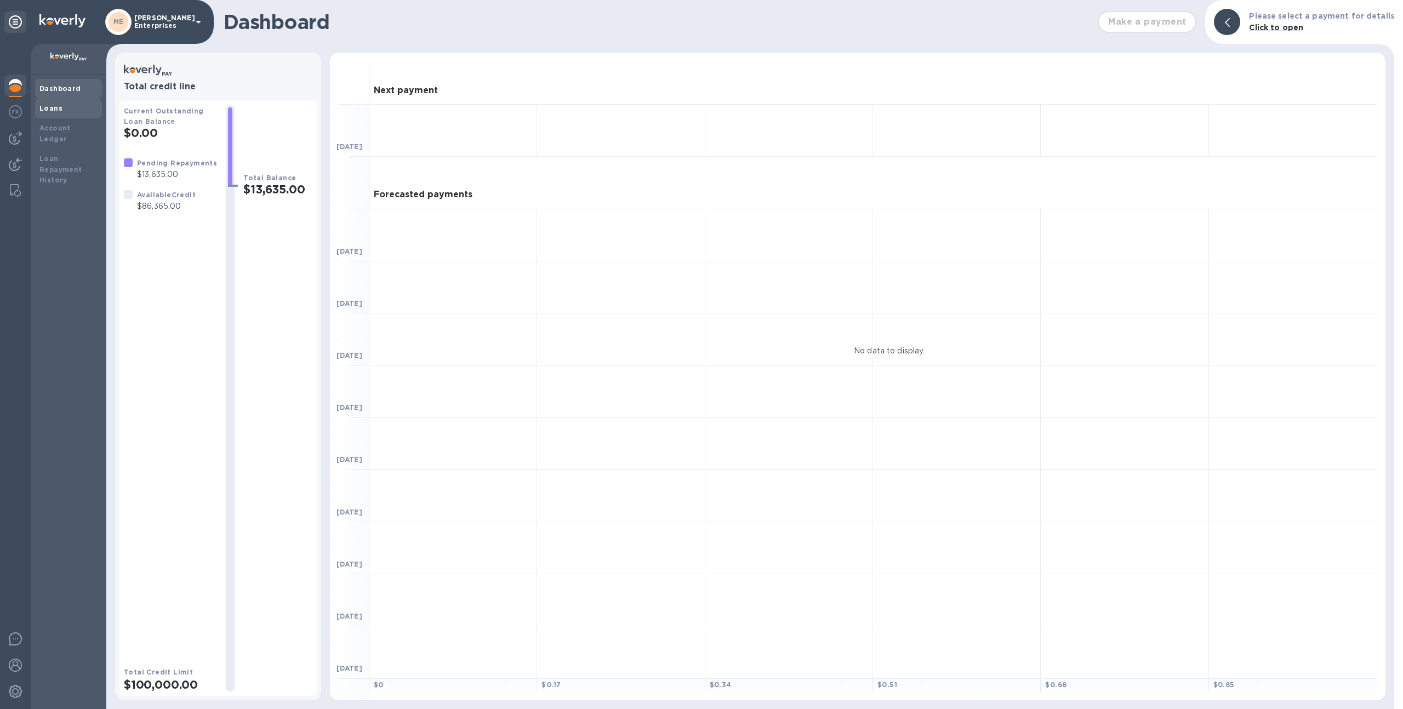
click at [68, 115] on div "Loans" at bounding box center [68, 109] width 67 height 20
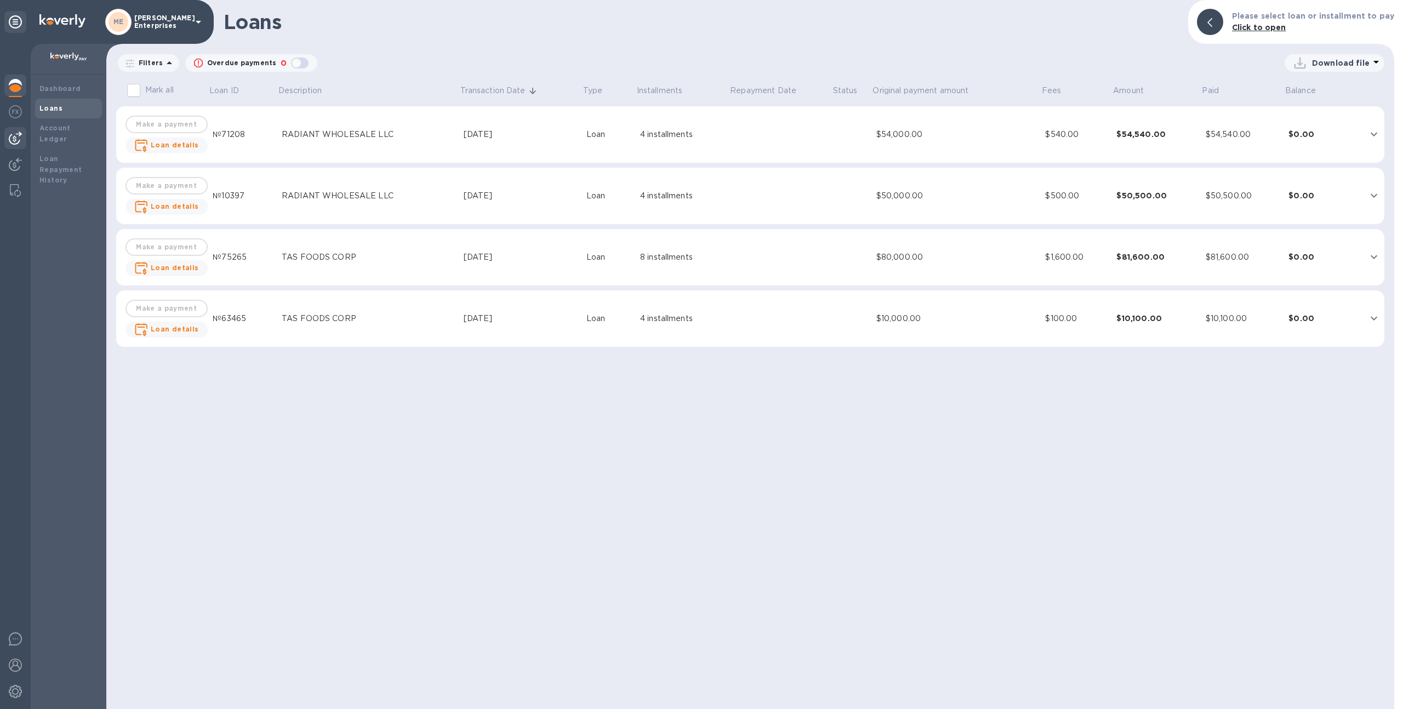
click at [13, 135] on img at bounding box center [15, 138] width 13 height 13
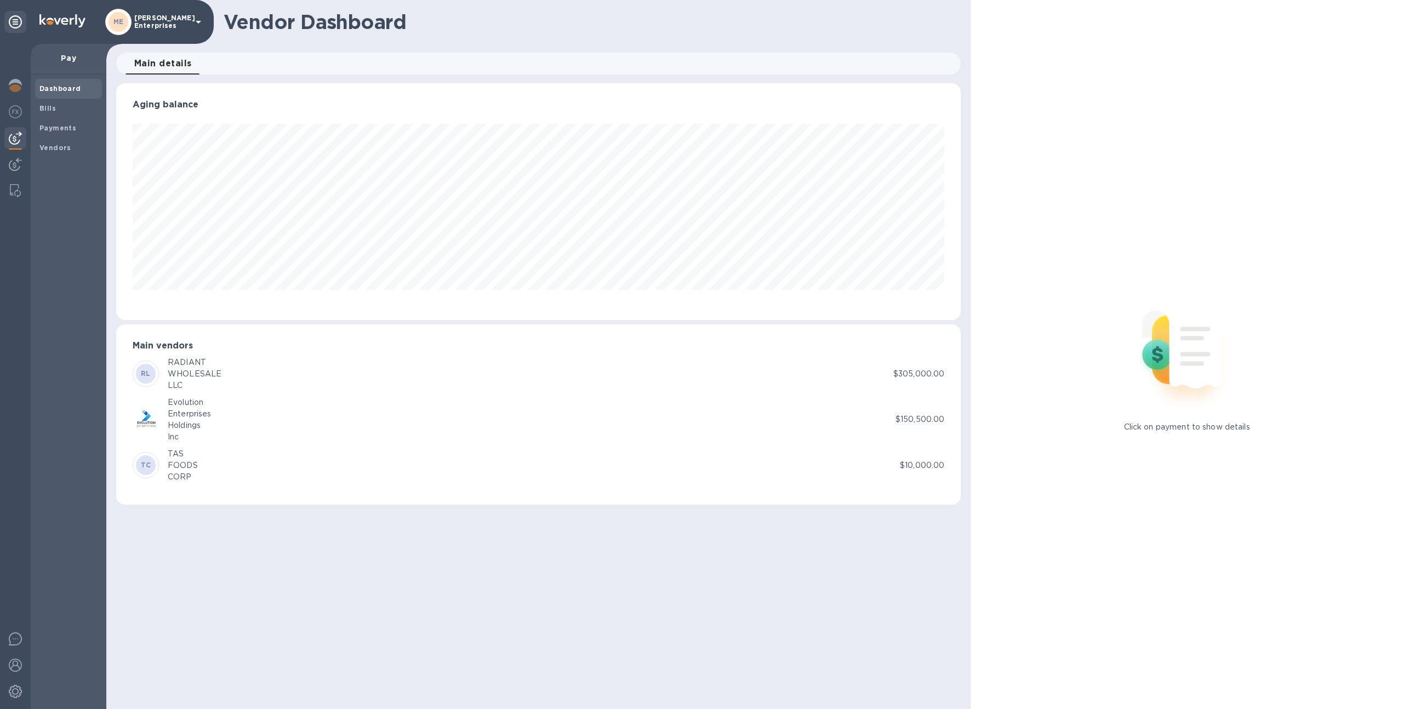
scroll to position [237, 845]
click at [72, 110] on span "Bills" at bounding box center [68, 108] width 58 height 11
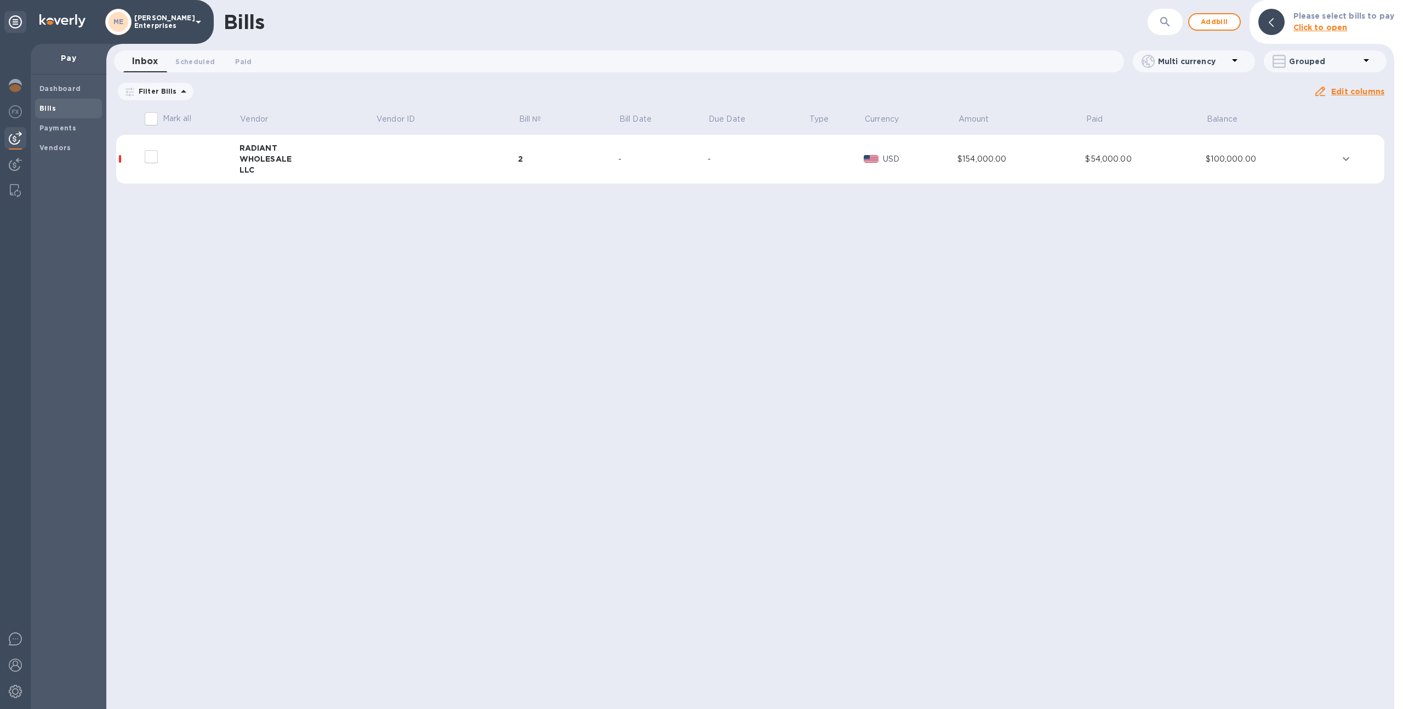
click at [220, 170] on div at bounding box center [185, 156] width 88 height 27
click at [0, 0] on icon at bounding box center [0, 0] width 0 height 0
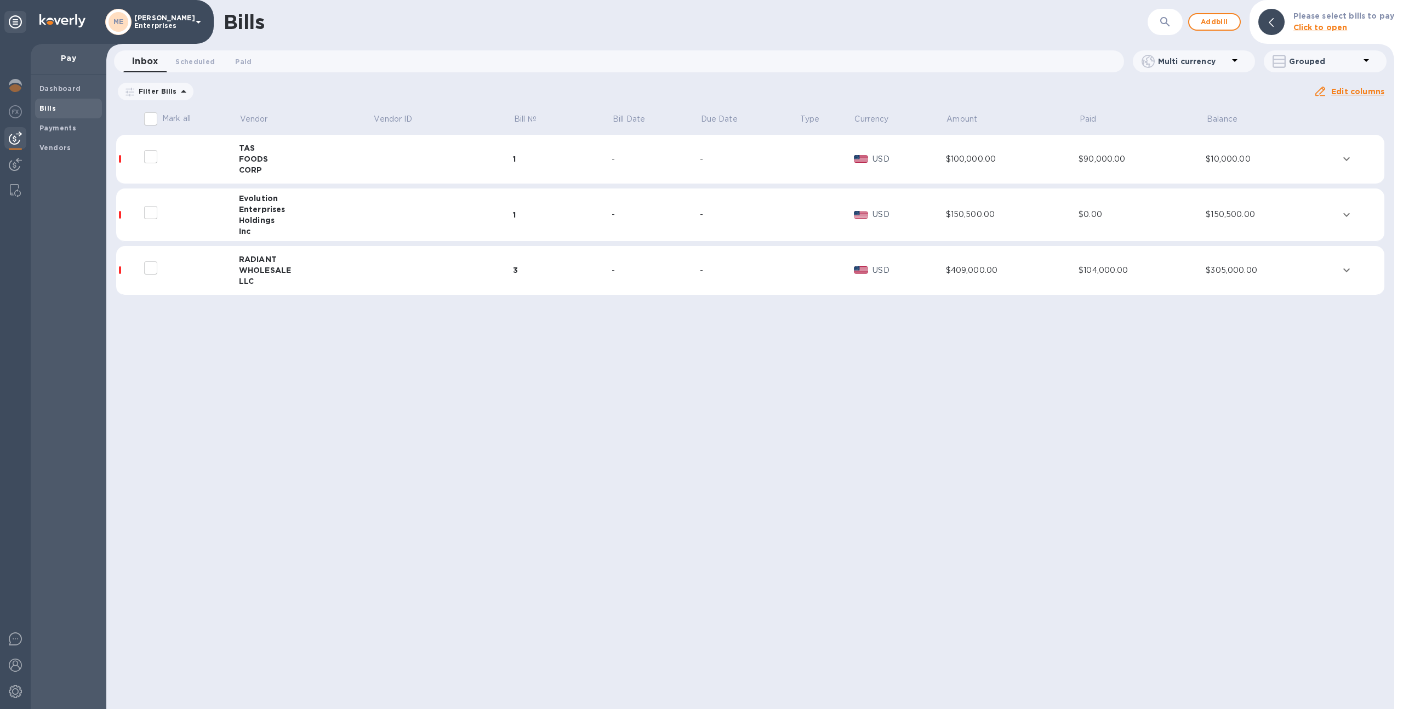
click at [295, 208] on div "Enterprises" at bounding box center [306, 209] width 134 height 11
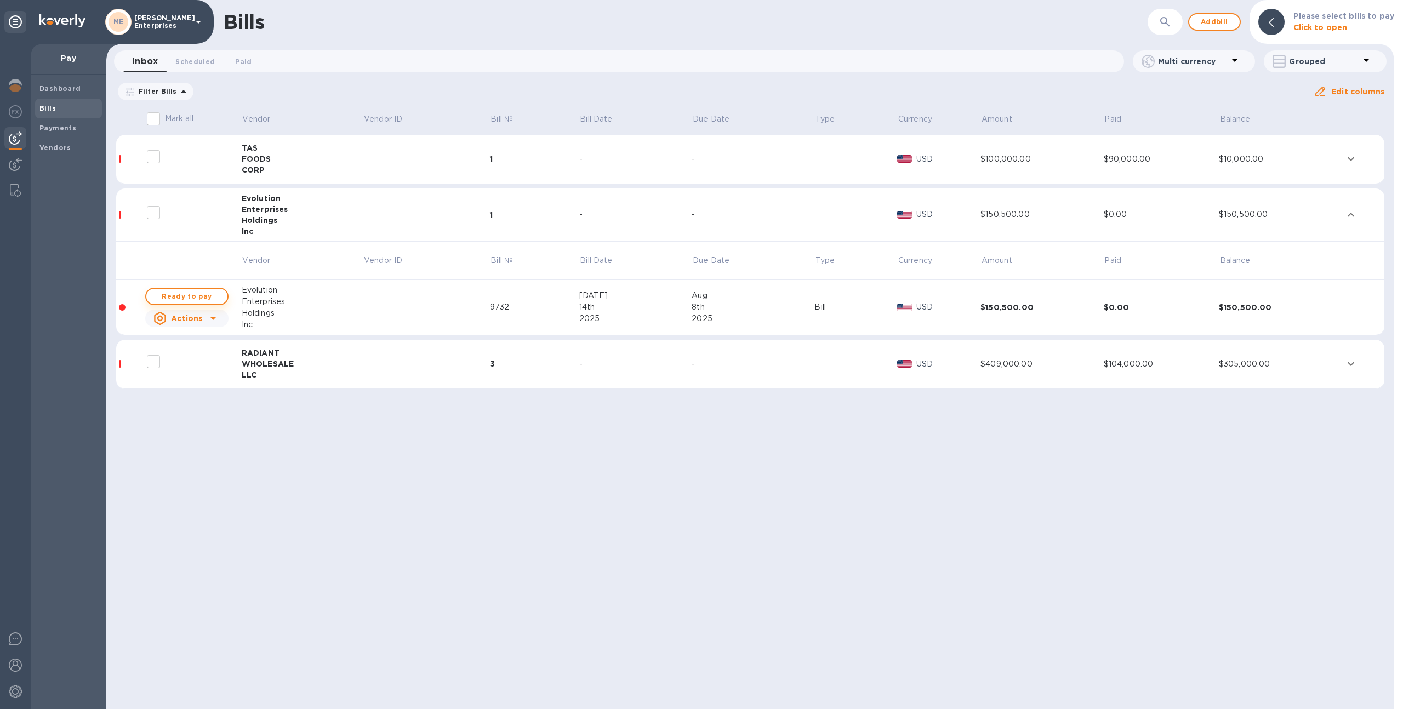
click at [199, 294] on span "Ready to pay" at bounding box center [187, 296] width 64 height 13
checkbox input "true"
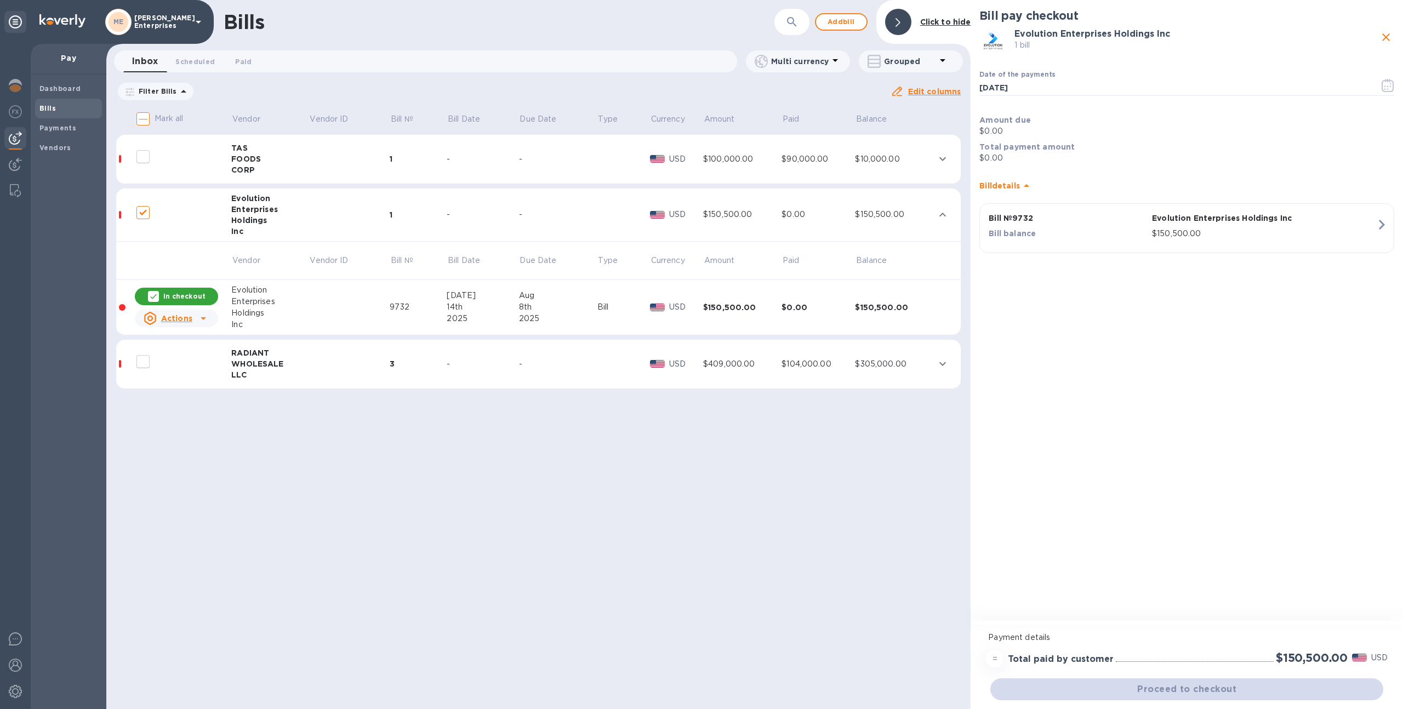
click at [1138, 684] on div "Proceed to checkout" at bounding box center [1186, 689] width 397 height 26
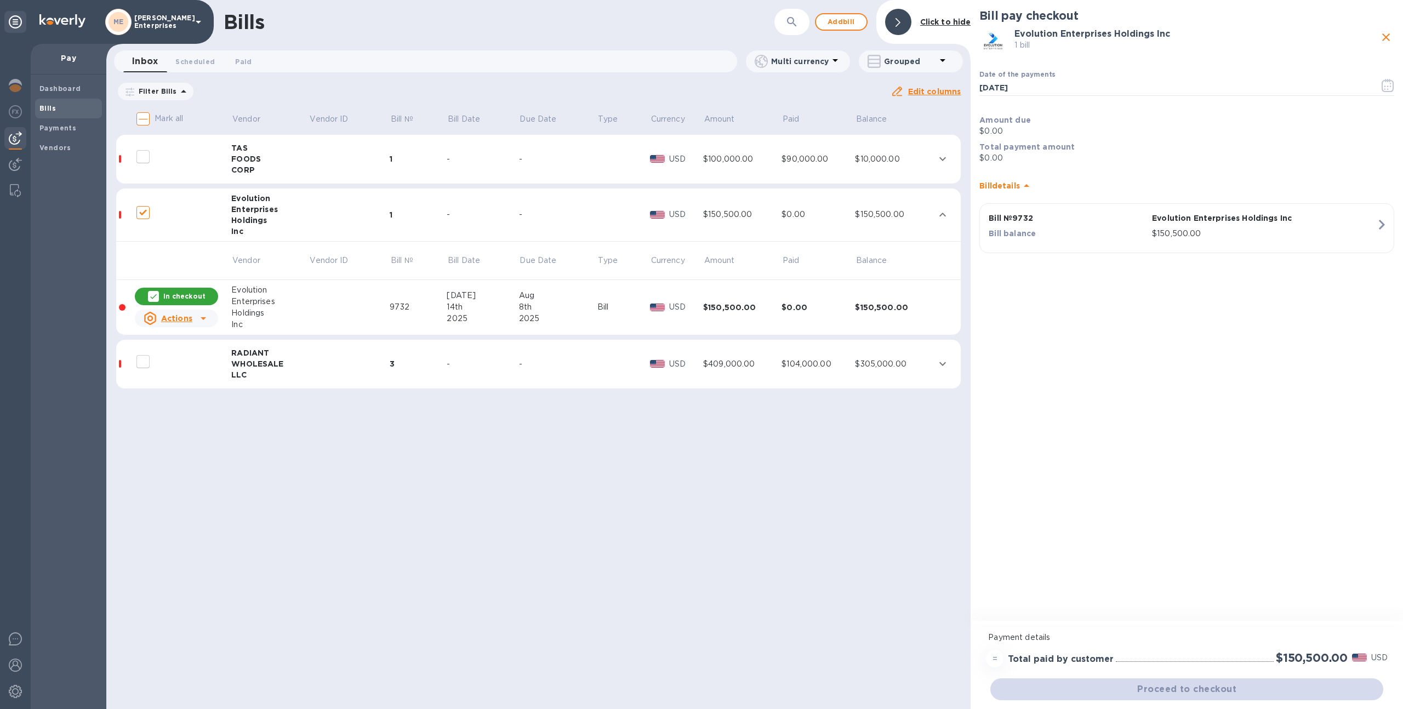
click at [1138, 684] on div "Proceed to checkout" at bounding box center [1186, 689] width 397 height 26
click at [61, 124] on b "Payments" at bounding box center [57, 128] width 37 height 8
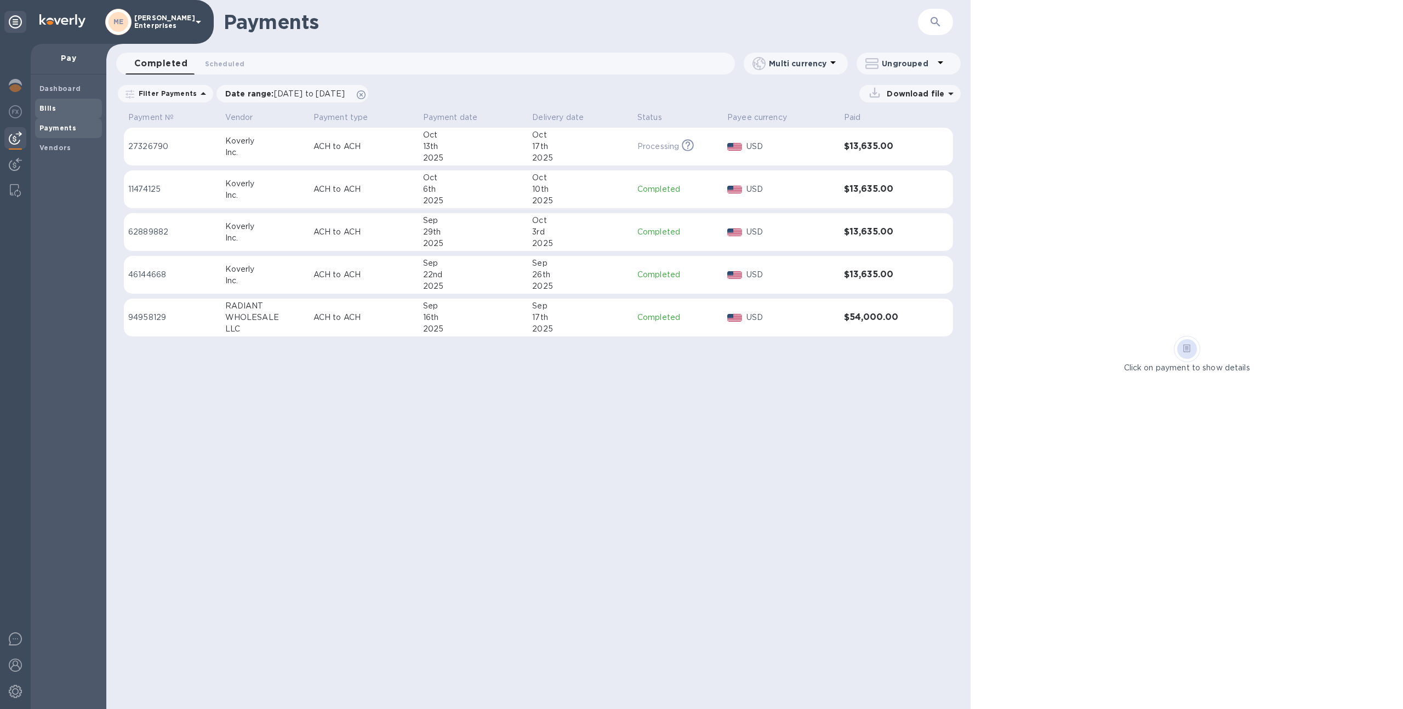
click at [63, 115] on div "Bills" at bounding box center [68, 109] width 67 height 20
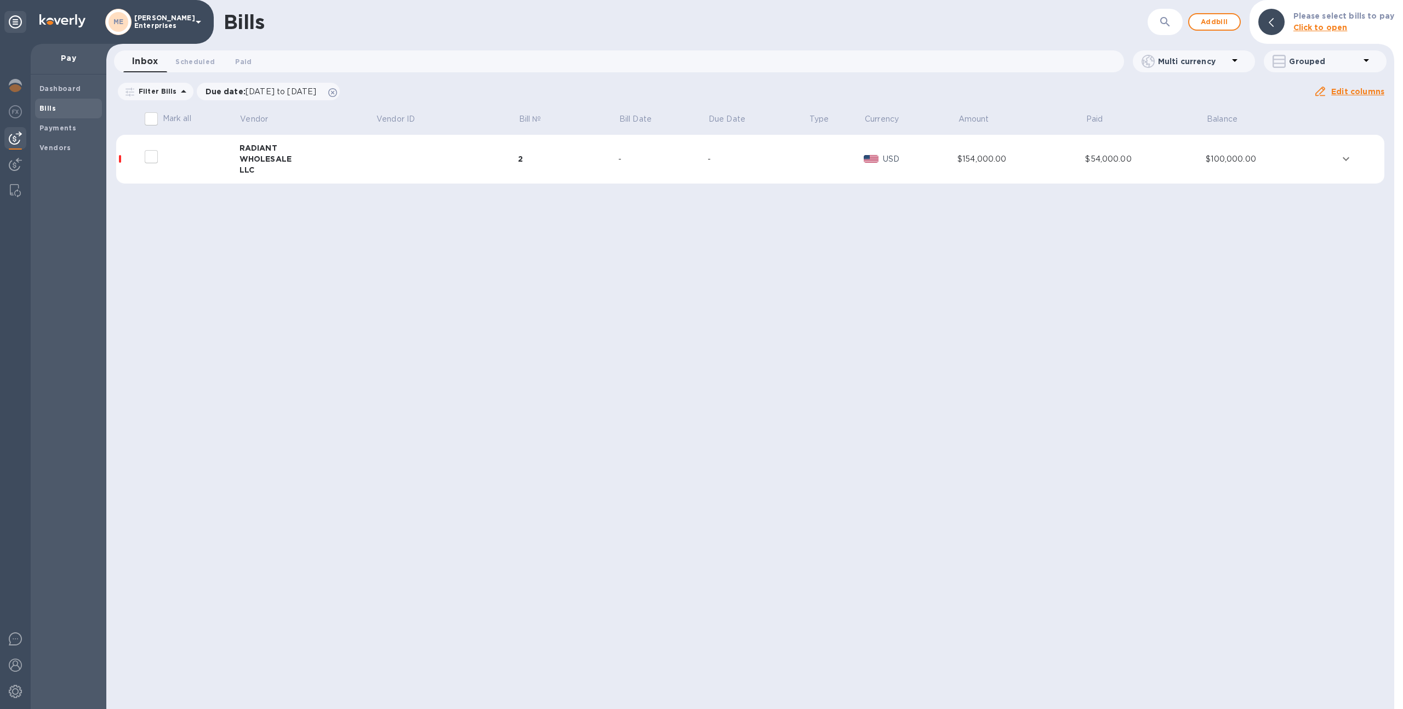
click at [213, 174] on div at bounding box center [185, 172] width 88 height 4
click at [337, 95] on icon at bounding box center [332, 92] width 9 height 9
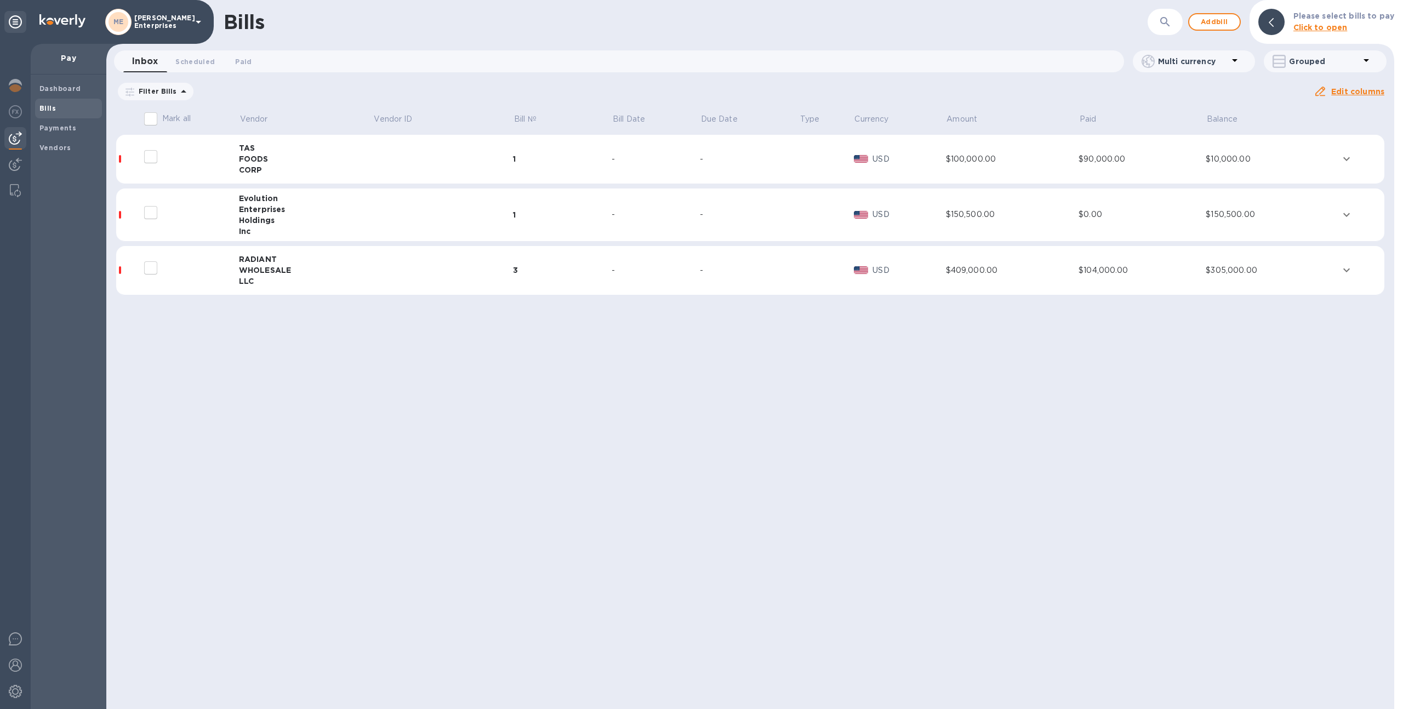
click at [859, 222] on td "USD" at bounding box center [900, 215] width 92 height 53
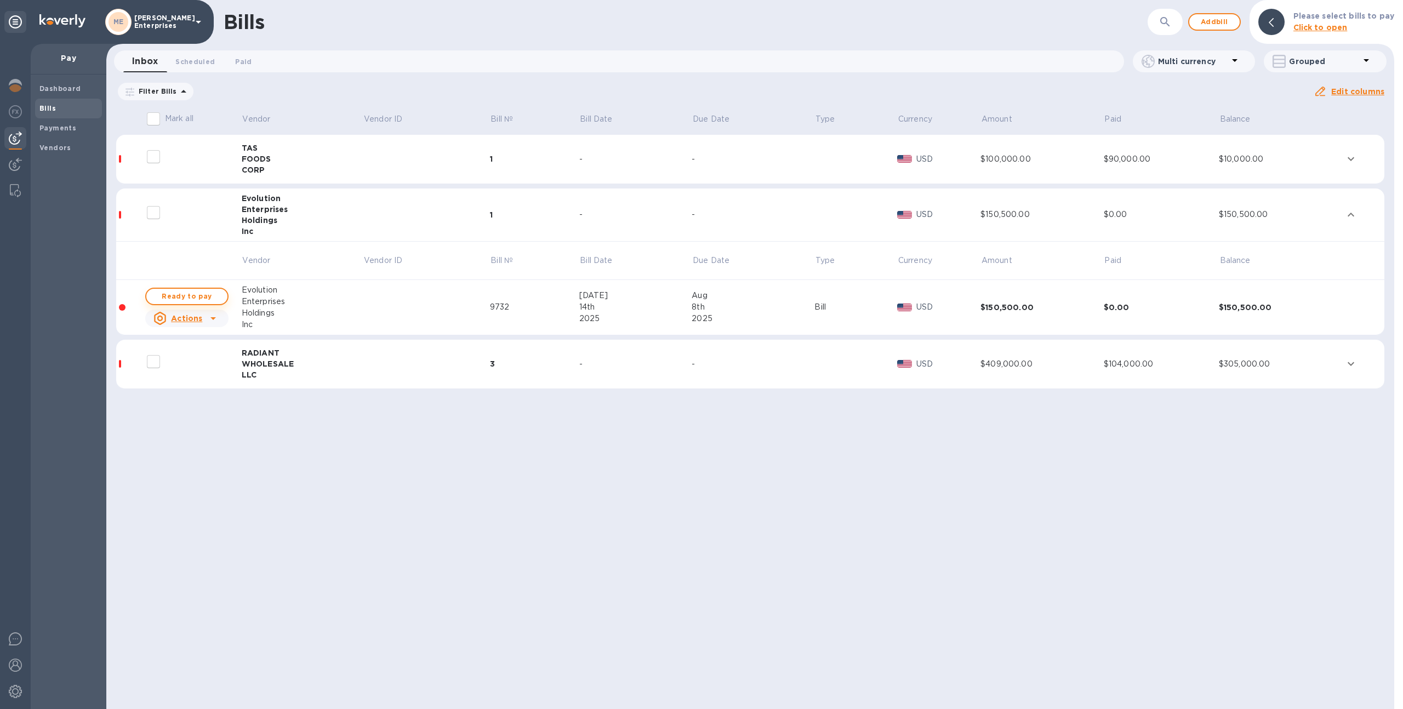
click at [212, 294] on span "Ready to pay" at bounding box center [187, 296] width 64 height 13
checkbox input "true"
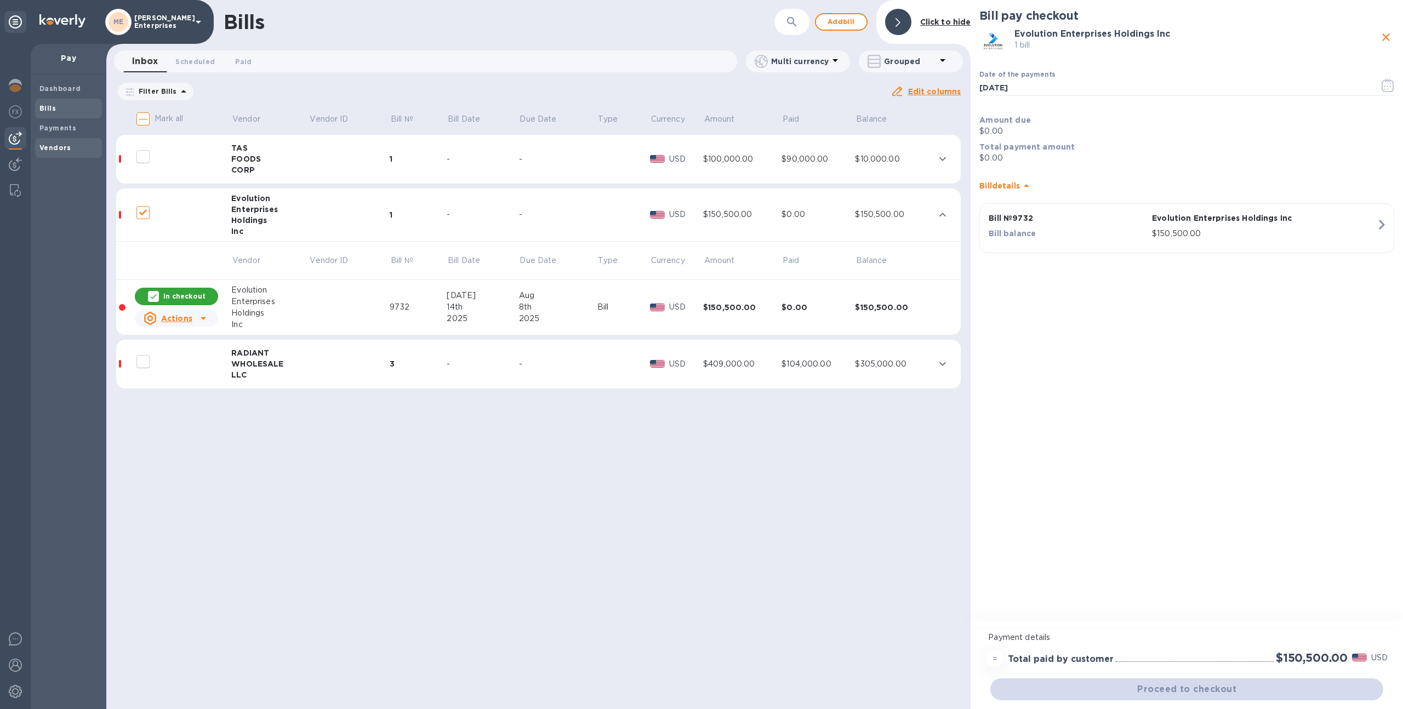
click at [61, 147] on b "Vendors" at bounding box center [55, 148] width 32 height 8
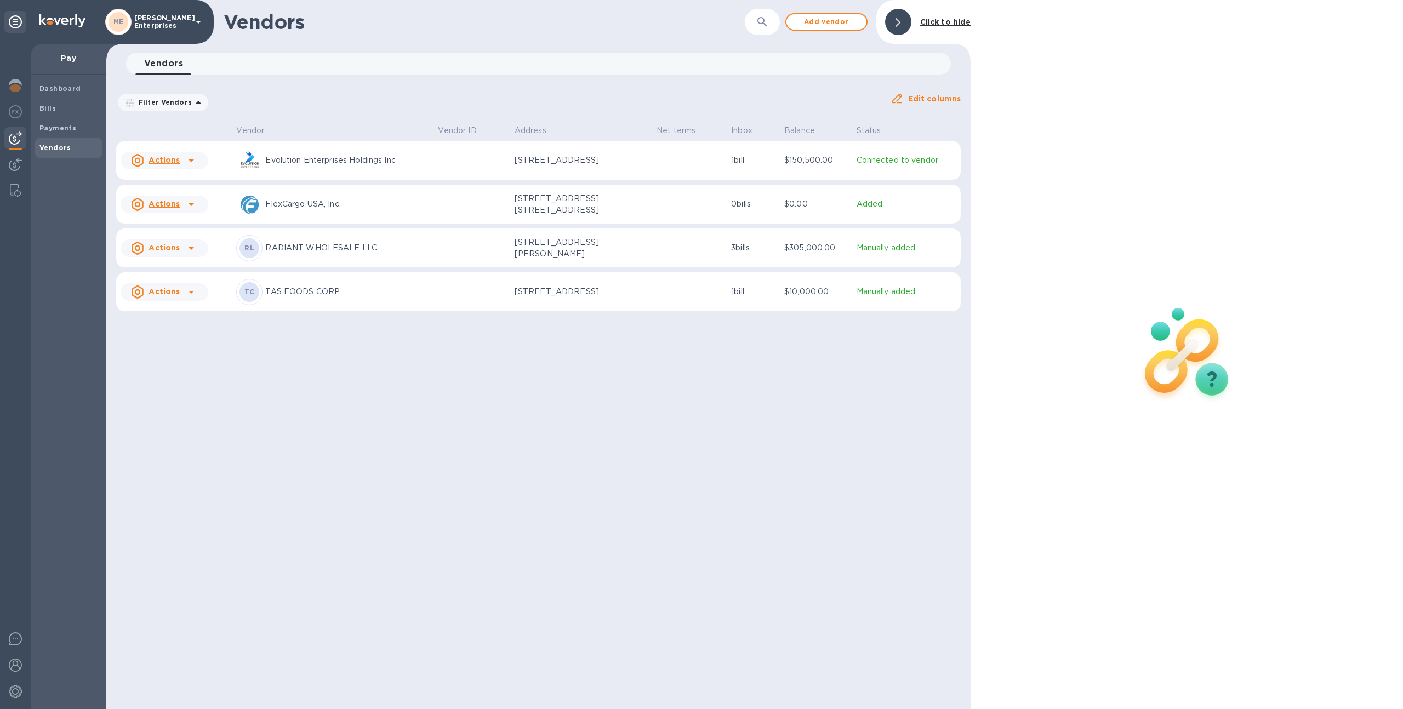
click at [395, 170] on div "Evolution Enterprises Holdings Inc" at bounding box center [332, 160] width 193 height 26
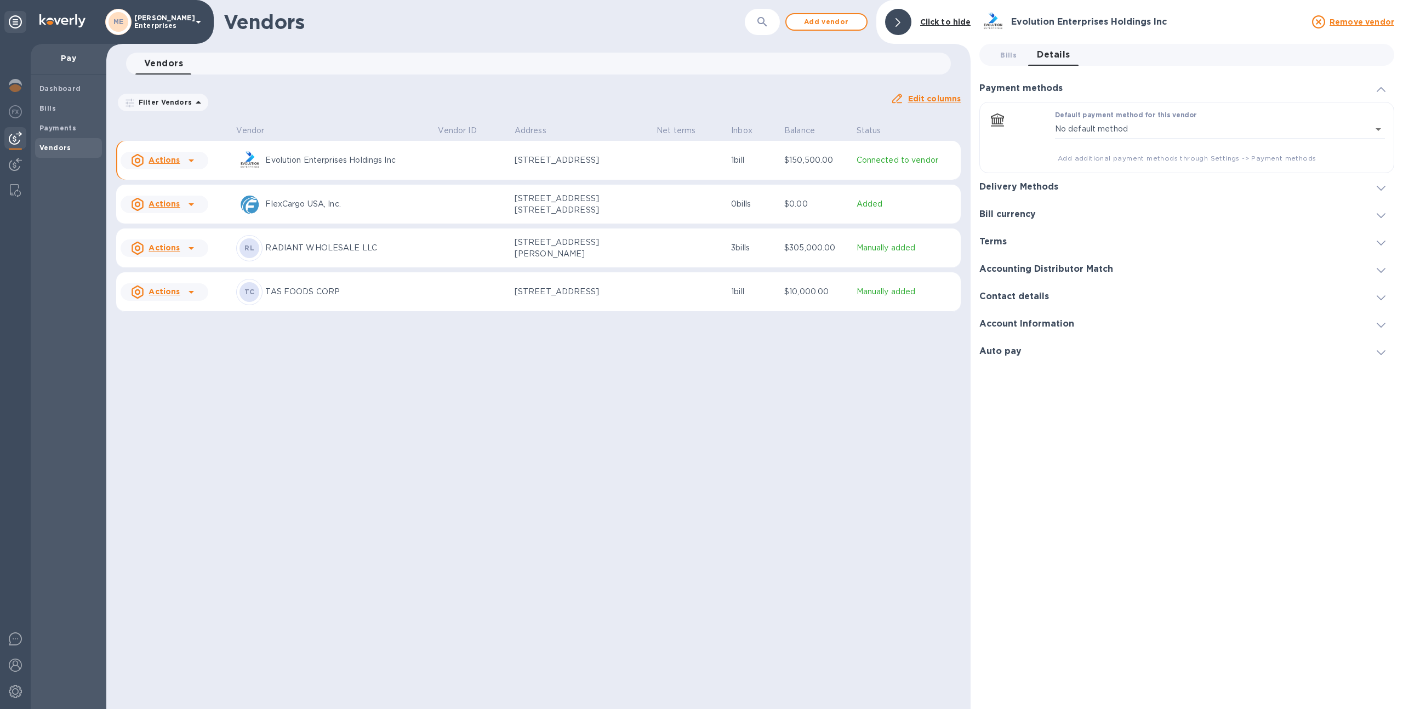
click at [1201, 117] on div "Default payment method for this vendor No default method empty ​" at bounding box center [1220, 132] width 330 height 42
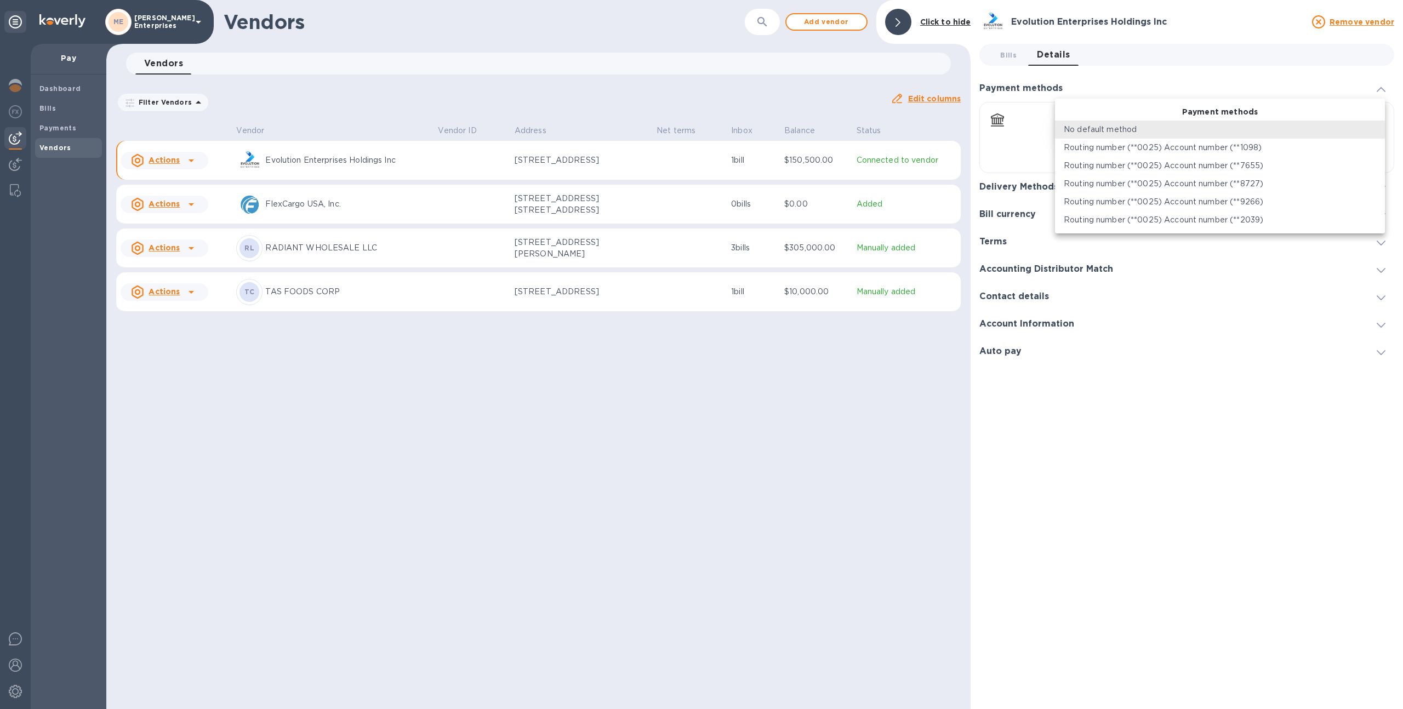
click at [1201, 127] on body "ME [PERSON_NAME] Enterprises Pay Dashboard Bills Payments Vendors Vendors ​ Add…" at bounding box center [701, 354] width 1403 height 709
click at [1084, 393] on div at bounding box center [701, 354] width 1403 height 709
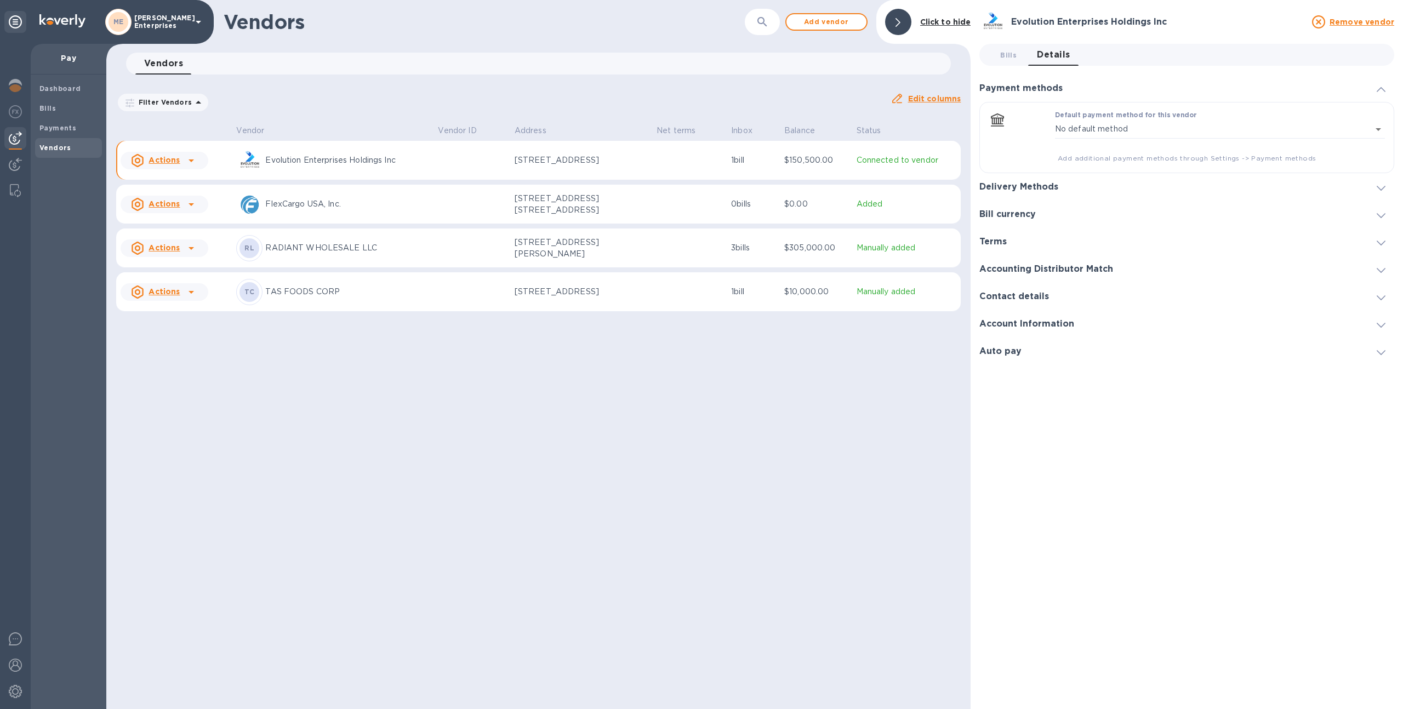
click at [1071, 185] on div "Delivery Methods" at bounding box center [1186, 186] width 415 height 27
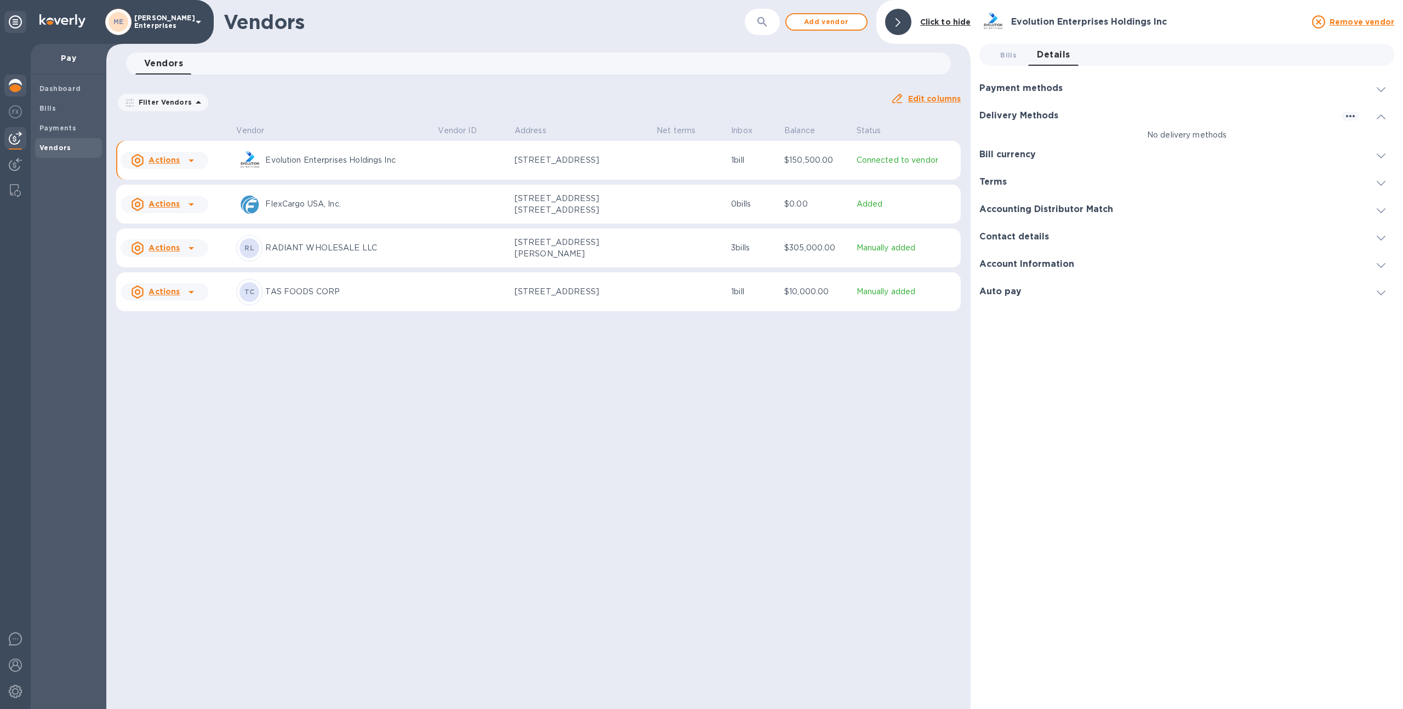
click at [6, 95] on div at bounding box center [15, 87] width 22 height 24
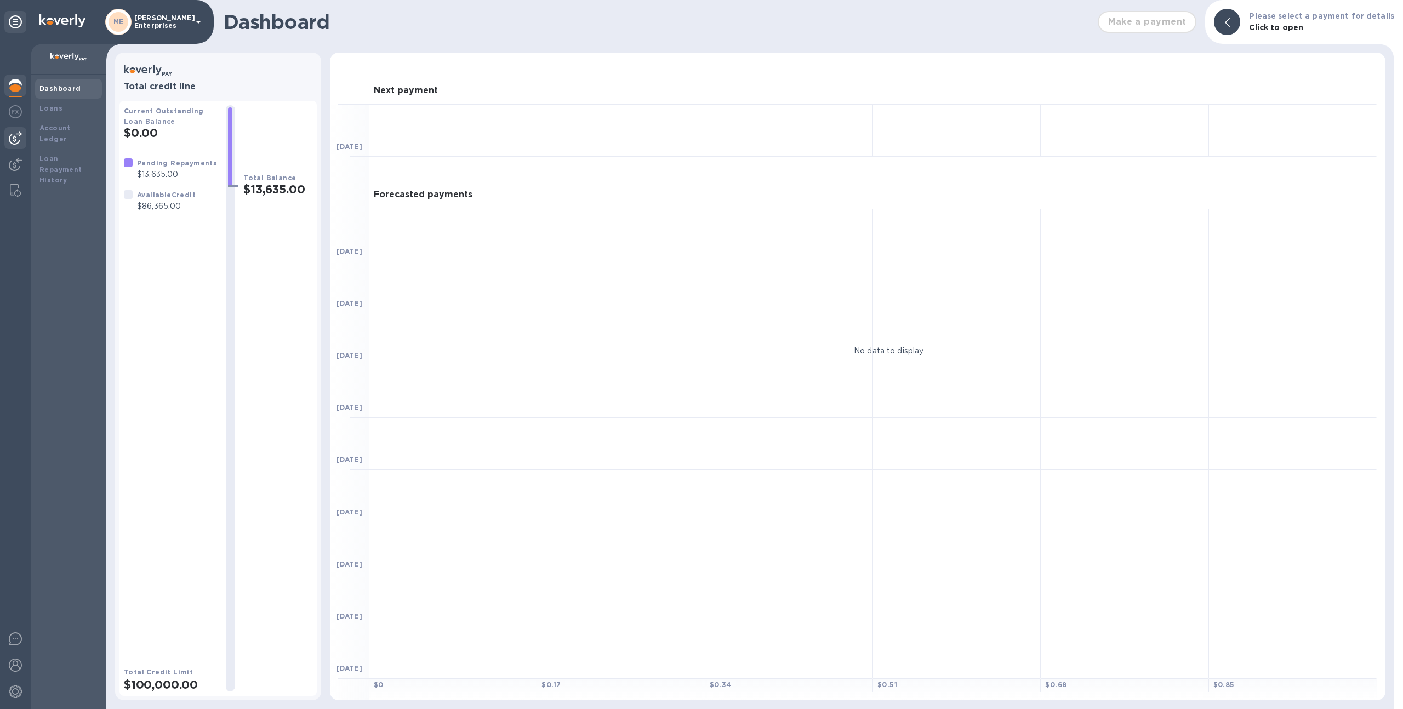
click at [18, 134] on img at bounding box center [15, 138] width 13 height 13
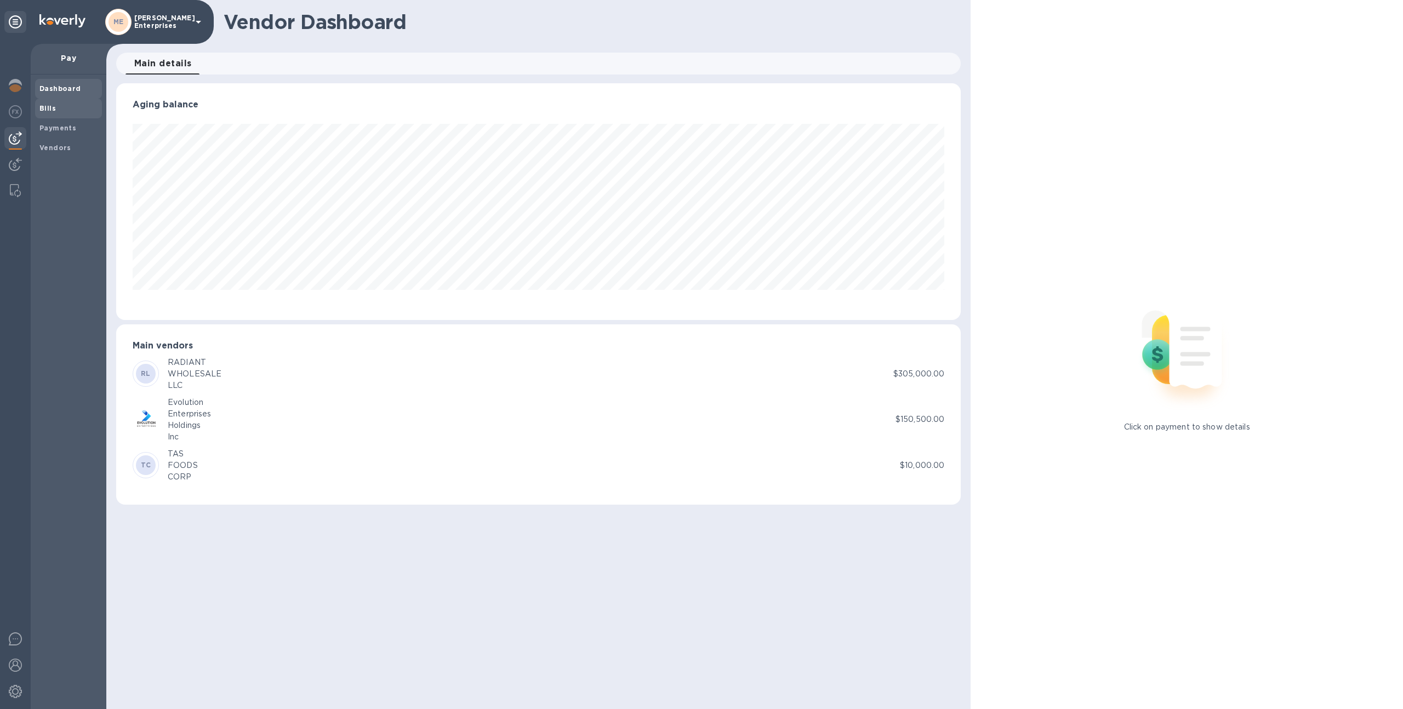
scroll to position [237, 845]
click at [72, 110] on span "Bills" at bounding box center [68, 108] width 58 height 11
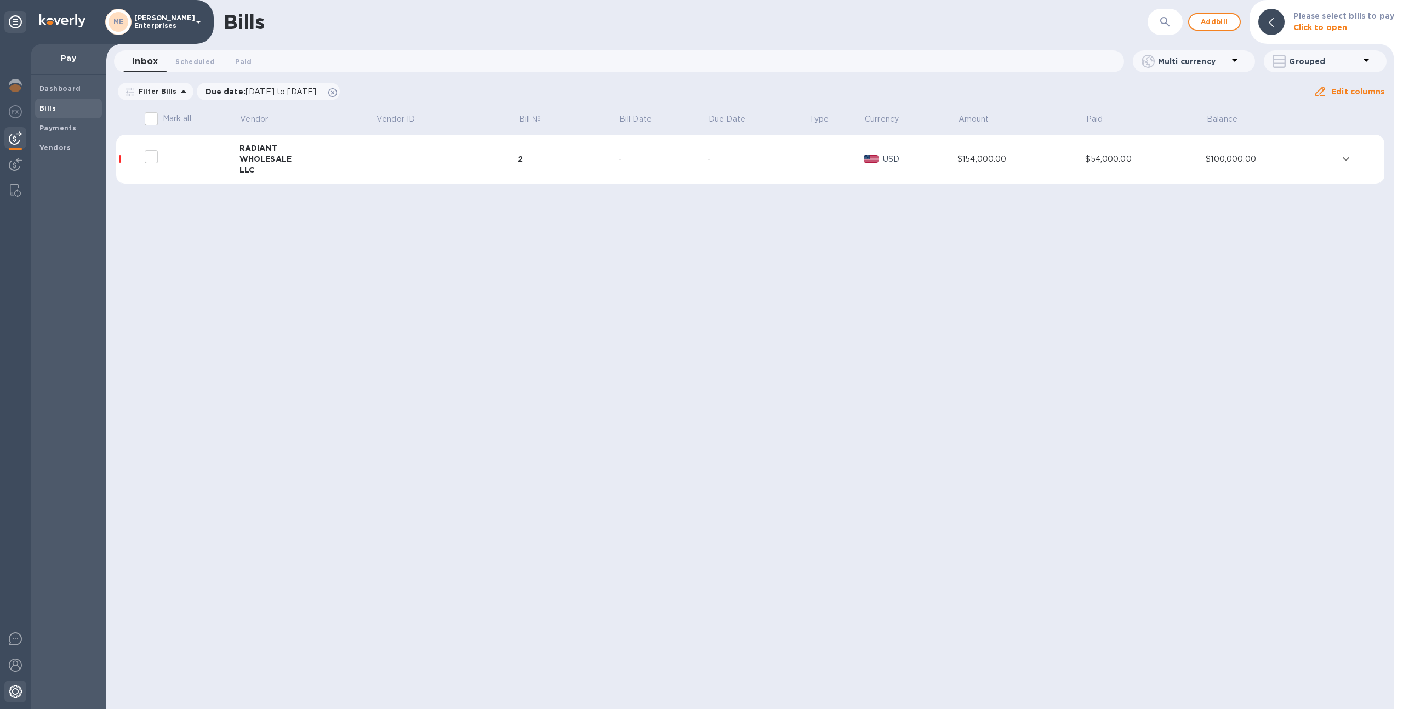
click at [7, 689] on div at bounding box center [15, 693] width 22 height 24
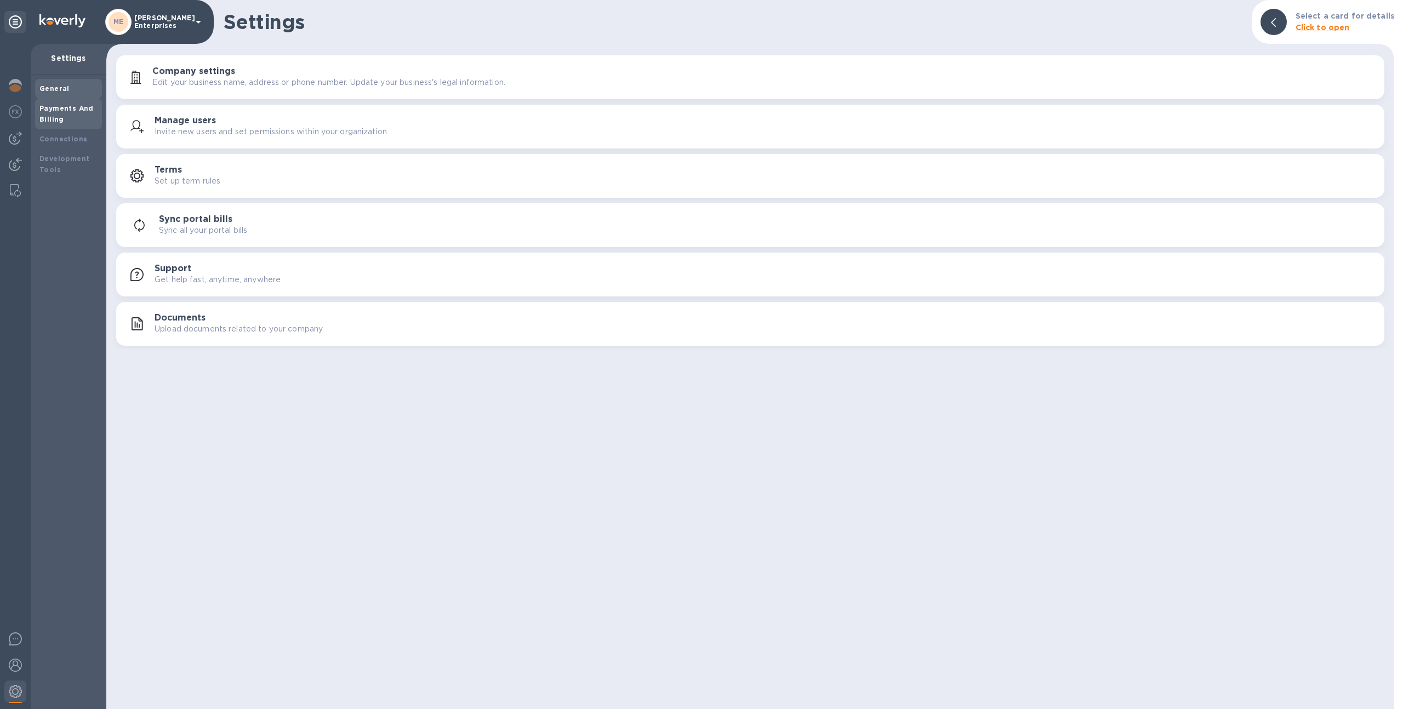
click at [73, 110] on b "Payments And Billing" at bounding box center [66, 113] width 54 height 19
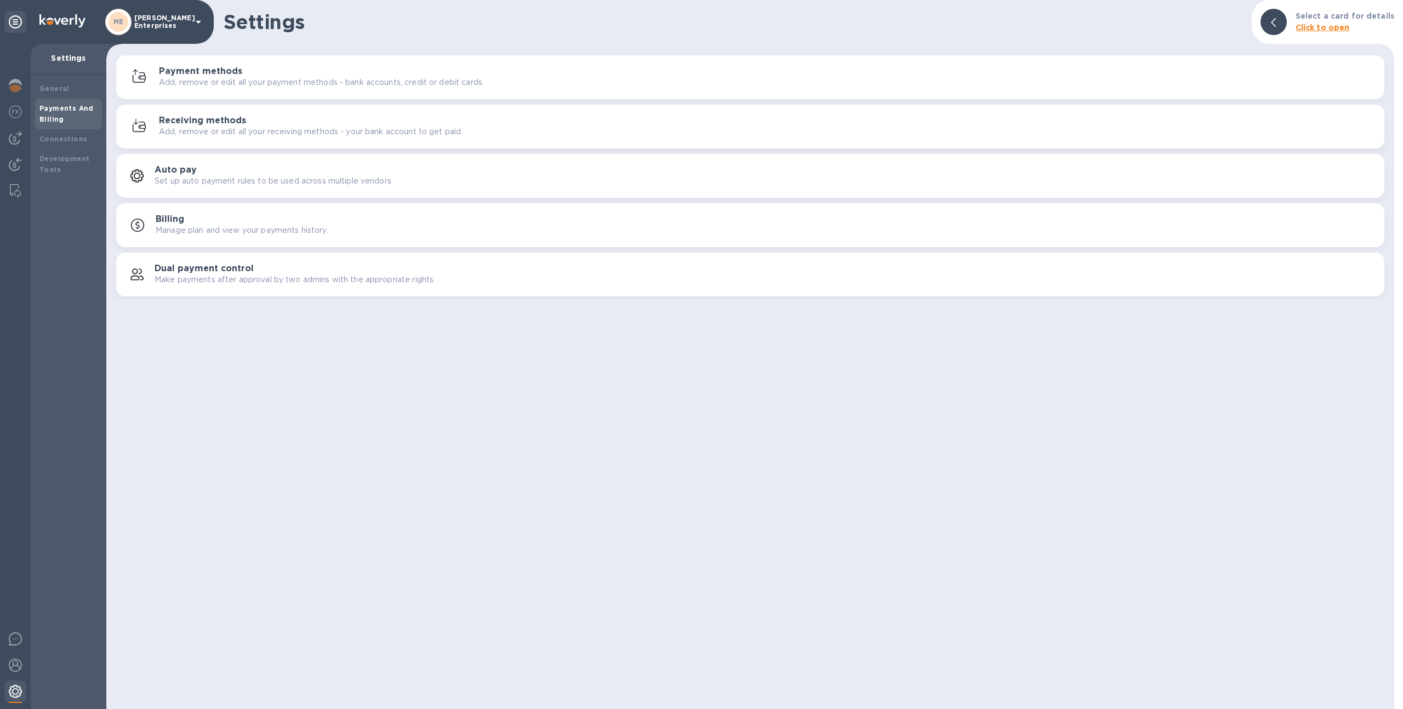
click at [12, 689] on img at bounding box center [15, 691] width 13 height 13
click at [9, 670] on img at bounding box center [15, 665] width 13 height 13
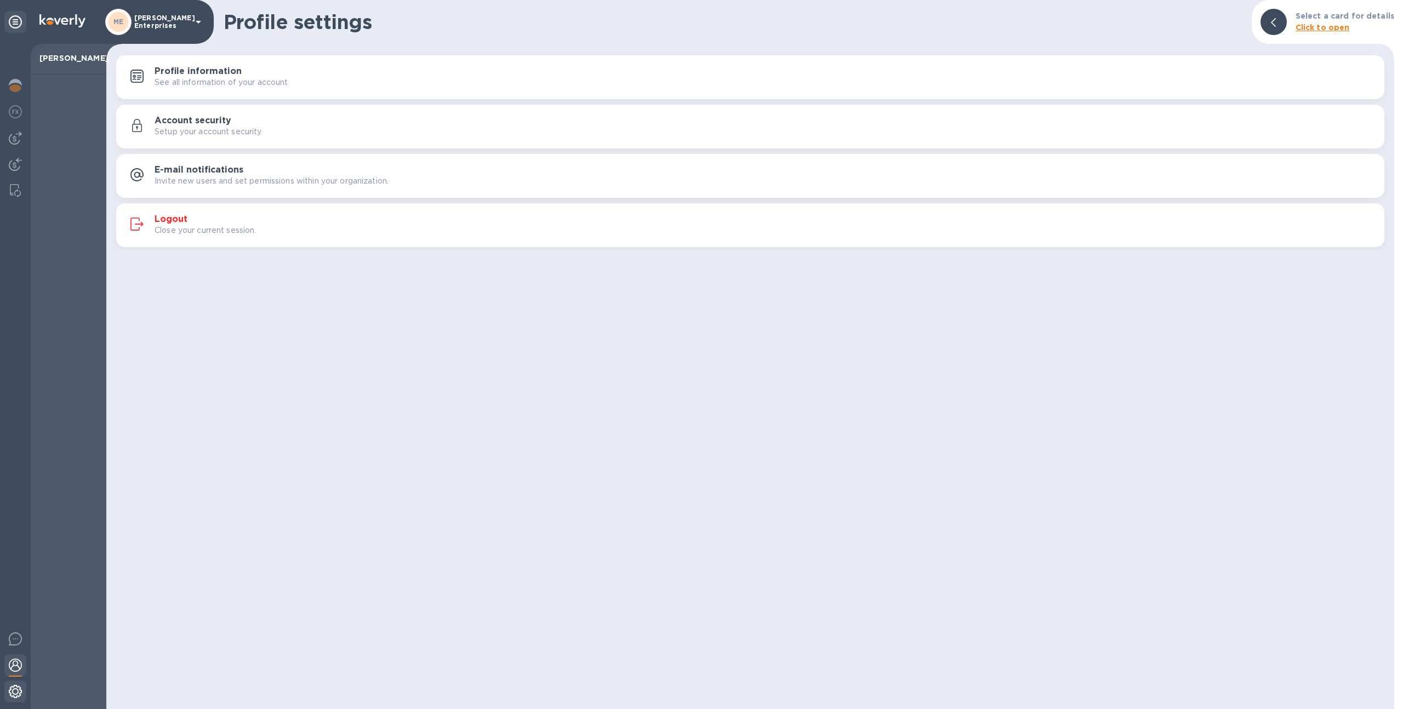
click at [12, 696] on img at bounding box center [15, 691] width 13 height 13
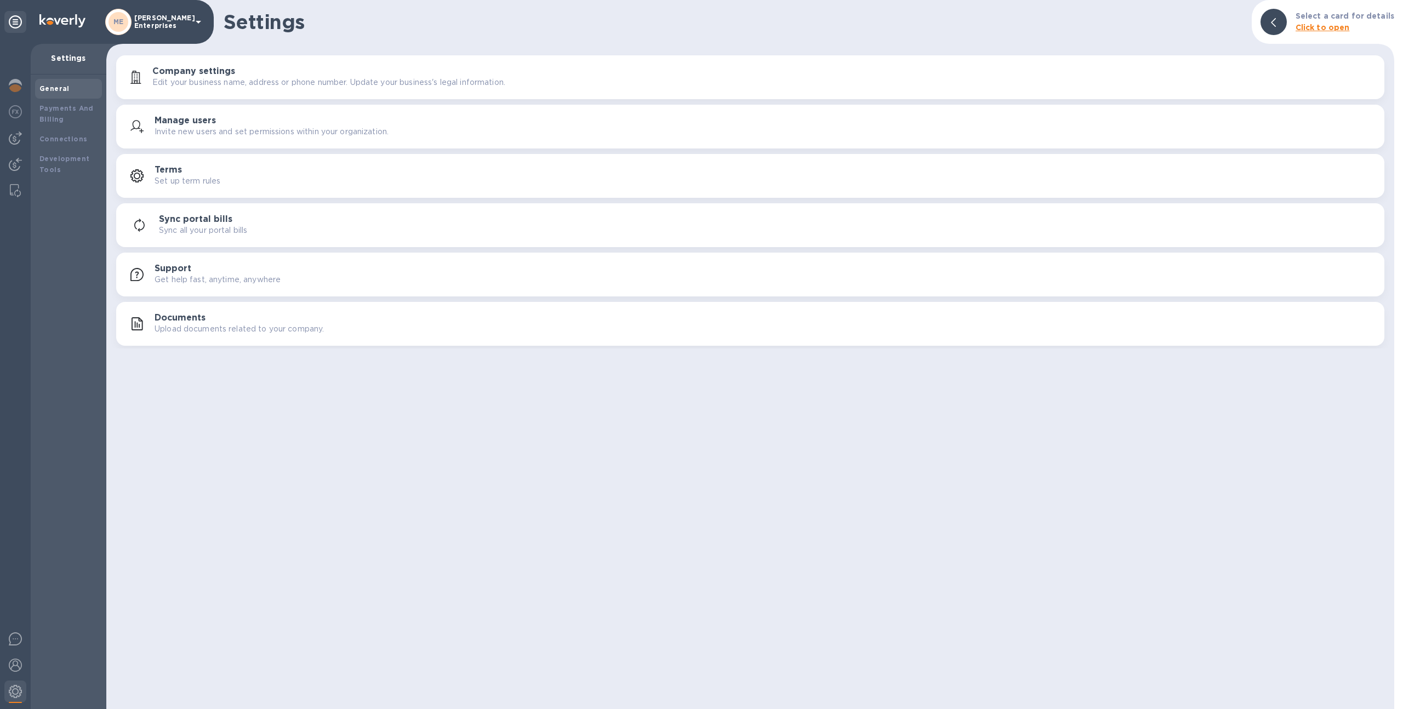
click at [146, 121] on div "button" at bounding box center [140, 126] width 30 height 13
